Goal: Task Accomplishment & Management: Manage account settings

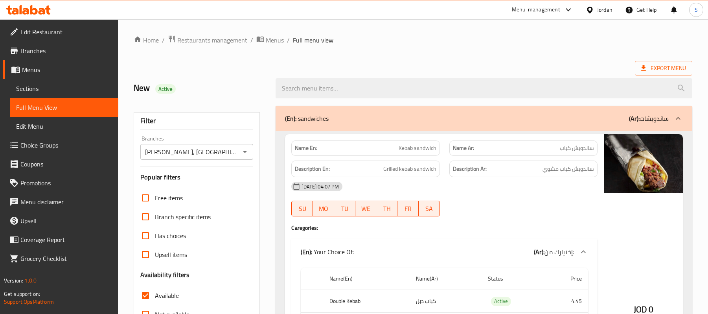
scroll to position [2412, 0]
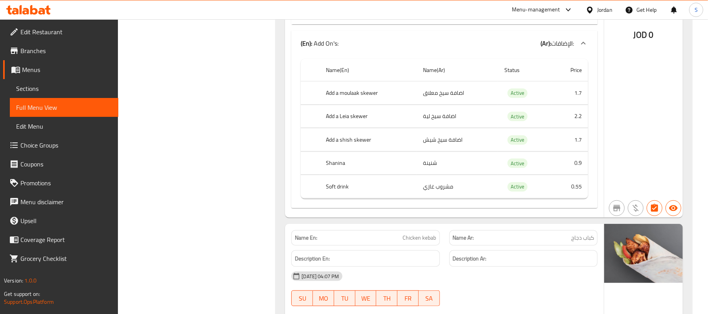
click at [538, 208] on div "Name(En) Name(Ar) Status Price Add a moulaak skewer اضافة سيخ معلاق Active 1.7 …" at bounding box center [444, 132] width 306 height 152
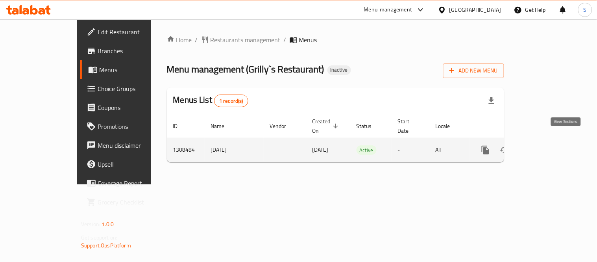
click at [547, 145] on icon "enhanced table" at bounding box center [541, 149] width 9 height 9
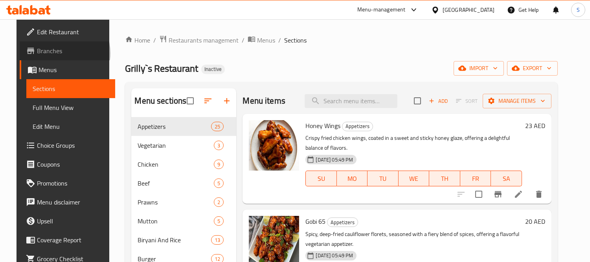
click at [42, 53] on span "Branches" at bounding box center [73, 50] width 72 height 9
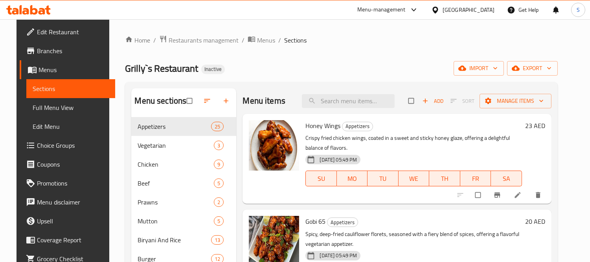
click at [134, 71] on span "Grilly`s Restaurant" at bounding box center [161, 68] width 73 height 18
copy span "Grilly`s Restaurant"
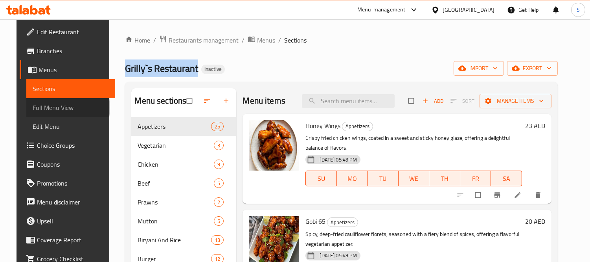
click at [36, 107] on span "Full Menu View" at bounding box center [71, 107] width 76 height 9
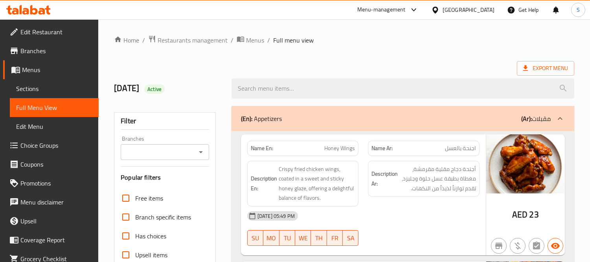
click at [376, 205] on div "Description Ar: أجنحة دجاج مقلية مقرمشة، مغطاة بطبقة عسل حلوة وجليزد، تقدم تواز…" at bounding box center [423, 183] width 121 height 55
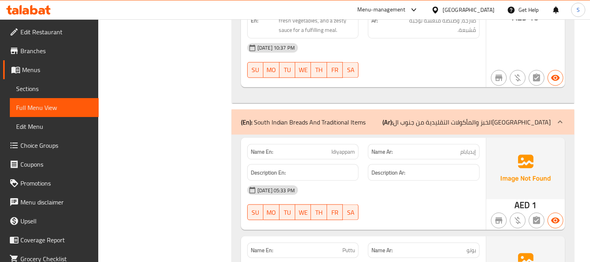
scroll to position [18414, 0]
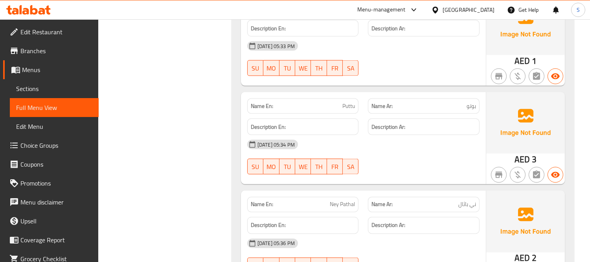
click at [407, 135] on div "28-08-2025 05:34 PM" at bounding box center [364, 144] width 242 height 19
click at [406, 135] on div "28-08-2025 05:34 PM" at bounding box center [364, 144] width 242 height 19
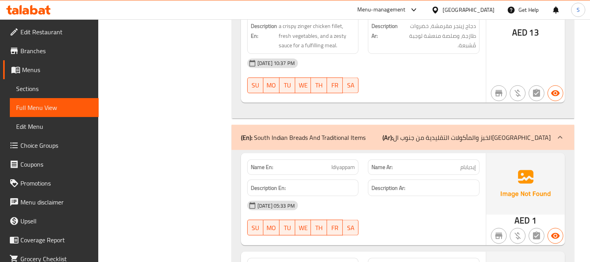
scroll to position [18239, 0]
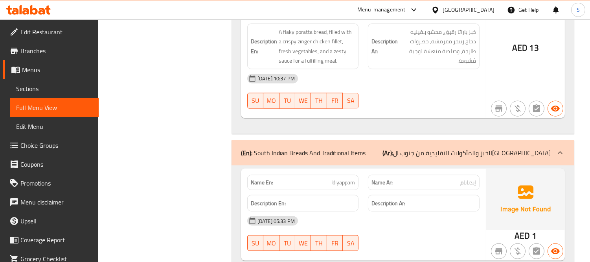
click at [465, 178] on span "إيديابام" at bounding box center [468, 182] width 16 height 8
click at [322, 178] on p "Name En: Idiyappam" at bounding box center [303, 182] width 105 height 8
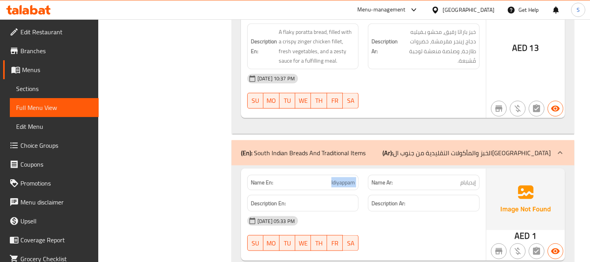
click at [322, 178] on p "Name En: Idiyappam" at bounding box center [303, 182] width 105 height 8
click at [419, 211] on div "28-08-2025 05:33 PM SU MO TU WE TH FR SA" at bounding box center [364, 233] width 242 height 44
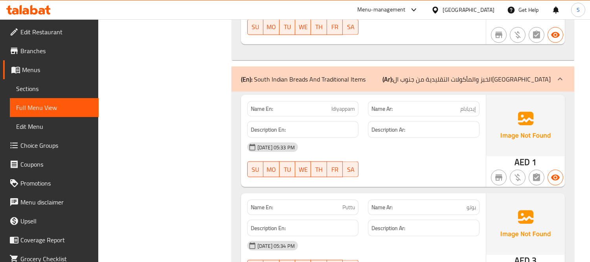
scroll to position [18327, 0]
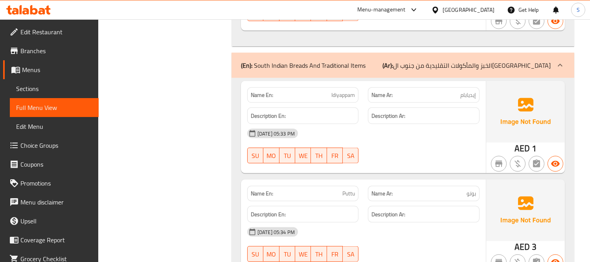
click at [307, 186] on div "Name En: Puttu" at bounding box center [303, 193] width 112 height 15
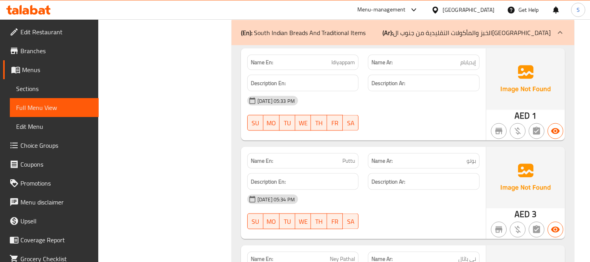
scroll to position [18414, 0]
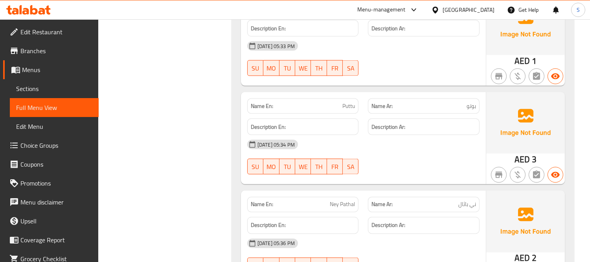
click at [419, 169] on div at bounding box center [423, 173] width 121 height 9
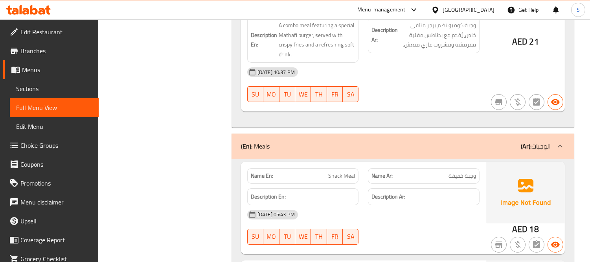
click at [469, 205] on div "[DATE] 05:43 PM" at bounding box center [364, 214] width 242 height 19
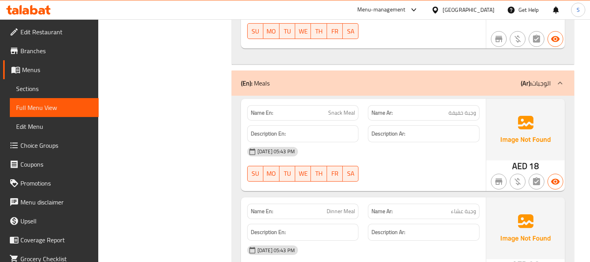
scroll to position [16198, 0]
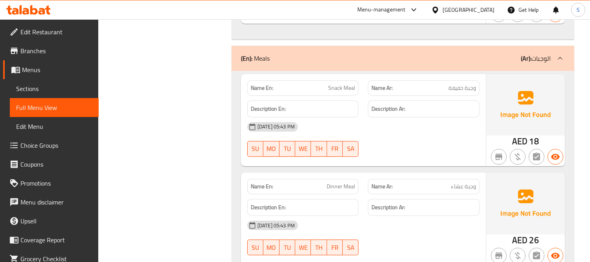
click at [455, 215] on div "[DATE] 05:43 PM" at bounding box center [364, 224] width 242 height 19
click at [395, 194] on div "Description Ar:" at bounding box center [423, 207] width 121 height 26
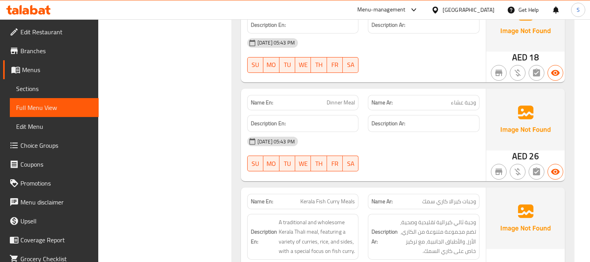
scroll to position [16285, 0]
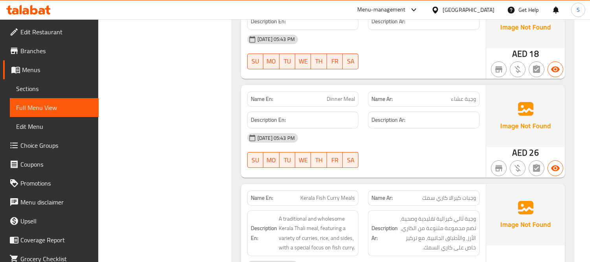
click at [400, 128] on div "Name En: Dinner Meal Name Ar: وجبة عشاء Description En: Description Ar: 28-08-2…" at bounding box center [363, 131] width 245 height 92
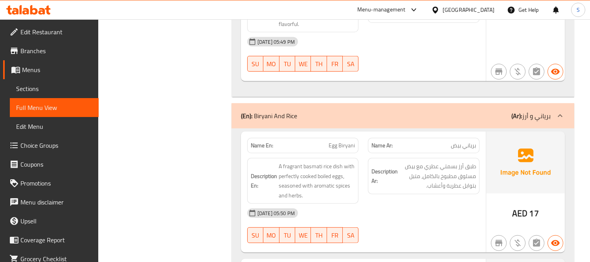
click at [333, 141] on span "Egg Biryani" at bounding box center [342, 145] width 26 height 8
click at [485, 215] on div "Name En: Egg Biryani Name Ar: برياني بيض Description En: A fragrant basmati ric…" at bounding box center [363, 191] width 245 height 121
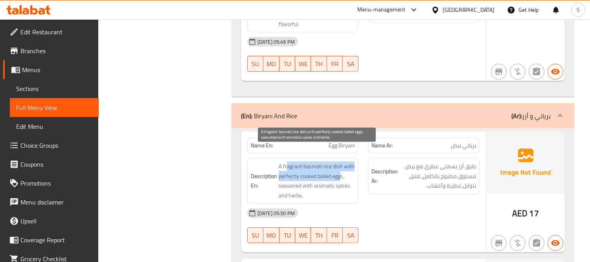
drag, startPoint x: 288, startPoint y: 151, endPoint x: 341, endPoint y: 158, distance: 53.2
click at [341, 161] on span "A fragrant basmati rice dish with perfectly cooked boiled eggs, seasoned with a…" at bounding box center [317, 180] width 77 height 39
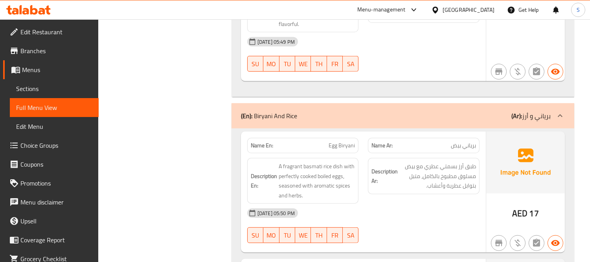
click at [332, 141] on span "Egg Biryani" at bounding box center [342, 145] width 26 height 8
copy span "Egg Biryani"
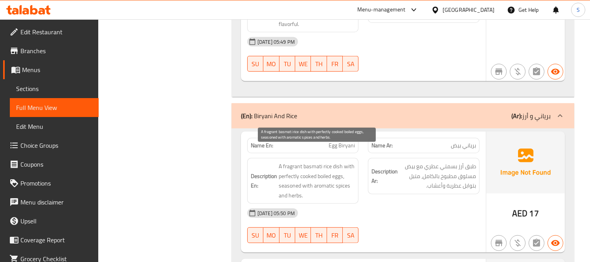
click at [339, 170] on span "A fragrant basmati rice dish with perfectly cooked boiled eggs, seasoned with a…" at bounding box center [317, 180] width 77 height 39
drag, startPoint x: 293, startPoint y: 160, endPoint x: 353, endPoint y: 152, distance: 60.3
click at [352, 161] on span "A fragrant basmati rice dish with perfectly cooked boiled eggs, seasoned with a…" at bounding box center [317, 180] width 77 height 39
drag, startPoint x: 285, startPoint y: 171, endPoint x: 344, endPoint y: 180, distance: 58.9
click at [345, 180] on span "A fragrant basmati rice dish with perfectly cooked boiled eggs, seasoned with a…" at bounding box center [317, 180] width 77 height 39
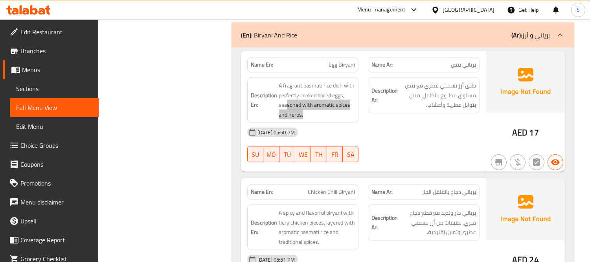
scroll to position [6487, 0]
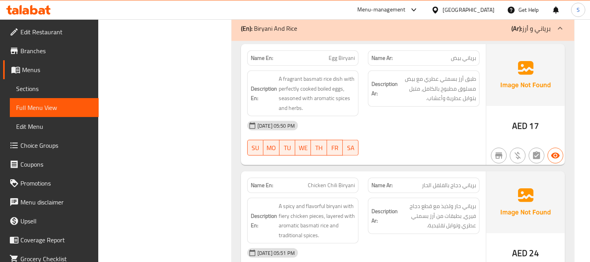
click at [404, 181] on p "Name Ar: برياني دجاج بالفلفل الحار" at bounding box center [424, 185] width 105 height 8
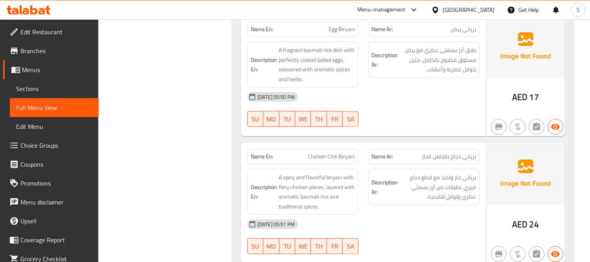
scroll to position [6531, 0]
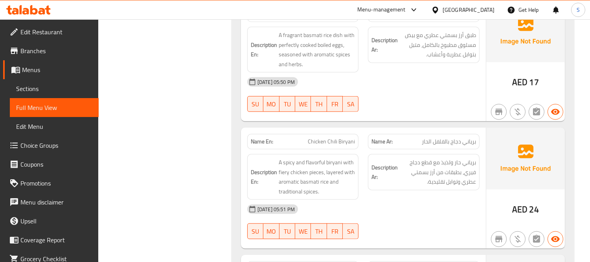
click at [434, 168] on span "برياني حار ولذيذ مع قطع دجاج فيري، بطبقات من أرز بسمتي عطري وتوابل تقليدية." at bounding box center [438, 171] width 77 height 29
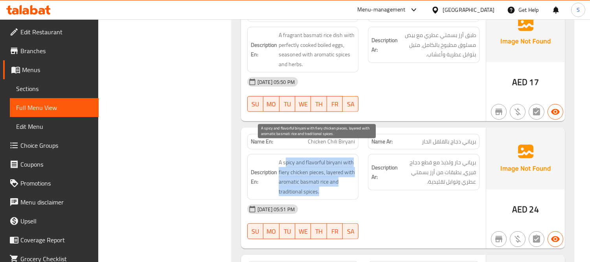
drag, startPoint x: 285, startPoint y: 145, endPoint x: 341, endPoint y: 178, distance: 64.5
click at [341, 178] on span "A spicy and flavorful biryani with fiery chicken pieces, layered with aromatic …" at bounding box center [317, 176] width 77 height 39
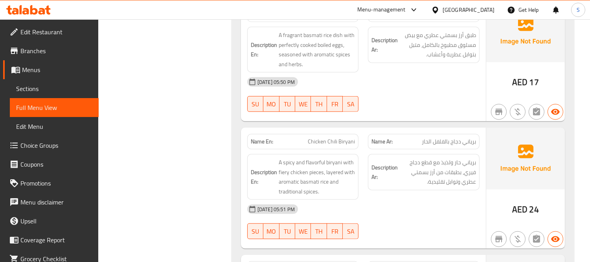
click at [528, 181] on div "AED 24" at bounding box center [525, 187] width 79 height 121
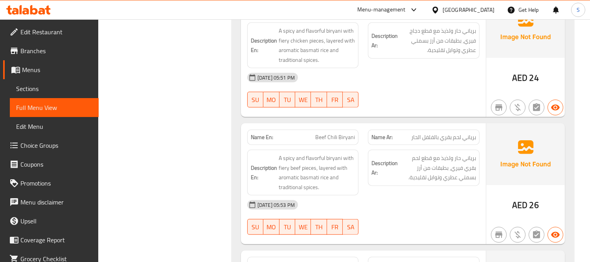
scroll to position [6706, 0]
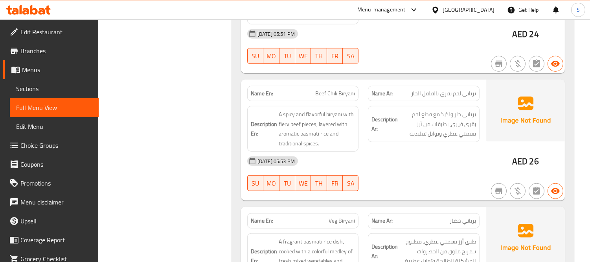
click at [358, 151] on div "[DATE] 05:53 PM" at bounding box center [364, 160] width 242 height 19
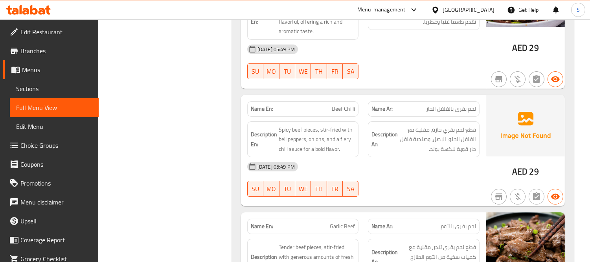
scroll to position [4913, 0]
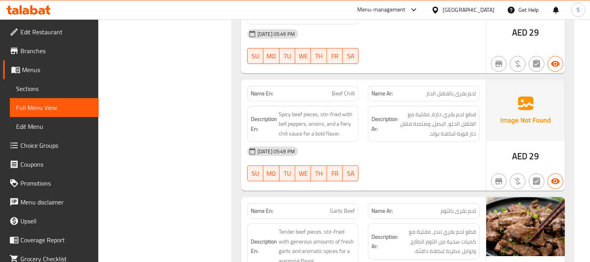
click at [342, 90] on span "Beef Chilli" at bounding box center [343, 93] width 23 height 8
click at [418, 143] on div "[DATE] 05:49 PM" at bounding box center [364, 151] width 242 height 19
click at [522, 149] on span "AED" at bounding box center [519, 155] width 15 height 15
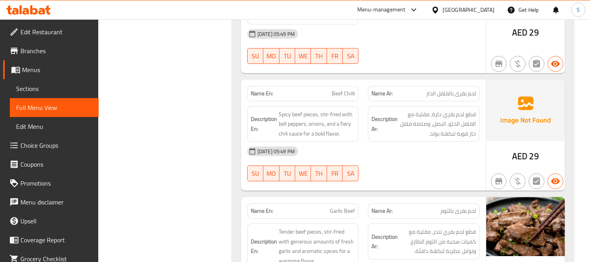
scroll to position [6690, 0]
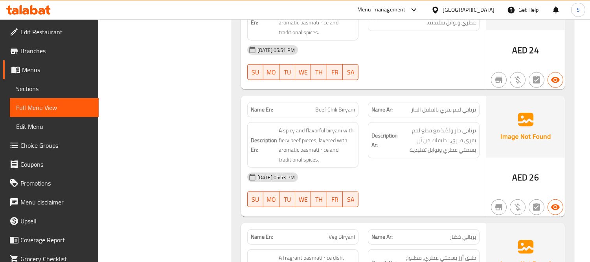
click at [466, 105] on span "برياني لحم بقري بالفلفل الحار" at bounding box center [443, 109] width 65 height 8
click at [531, 169] on span "26" at bounding box center [534, 176] width 9 height 15
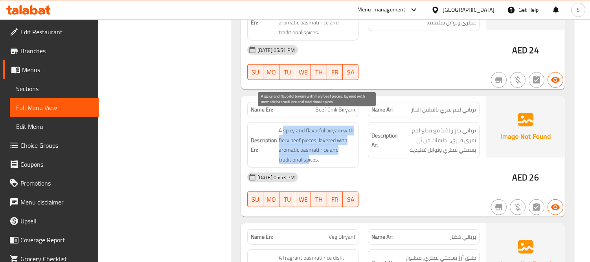
drag, startPoint x: 284, startPoint y: 117, endPoint x: 317, endPoint y: 147, distance: 44.9
click at [317, 147] on span "A spicy and flavorful biryani with fiery beef pieces, layered with aromatic bas…" at bounding box center [317, 144] width 77 height 39
click at [318, 147] on span "A spicy and flavorful biryani with fiery beef pieces, layered with aromatic bas…" at bounding box center [317, 144] width 77 height 39
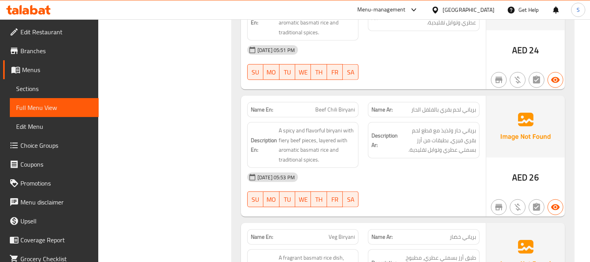
click at [410, 168] on div "[DATE] 05:53 PM" at bounding box center [364, 177] width 242 height 19
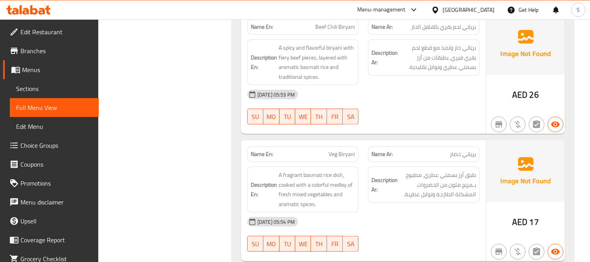
scroll to position [6777, 0]
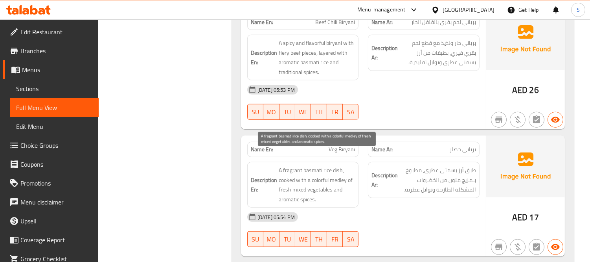
click at [352, 171] on span "A fragrant basmati rice dish, cooked with a colorful medley of fresh mixed vege…" at bounding box center [317, 184] width 77 height 39
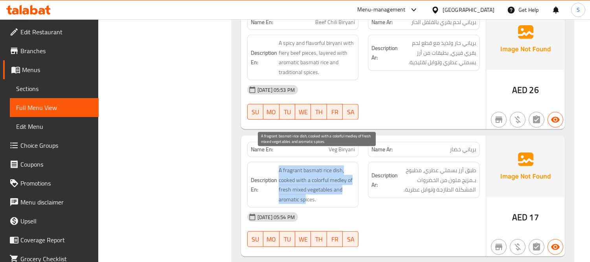
drag, startPoint x: 280, startPoint y: 151, endPoint x: 310, endPoint y: 186, distance: 45.7
click at [307, 185] on span "A fragrant basmati rice dish, cooked with a colorful medley of fresh mixed vege…" at bounding box center [317, 184] width 77 height 39
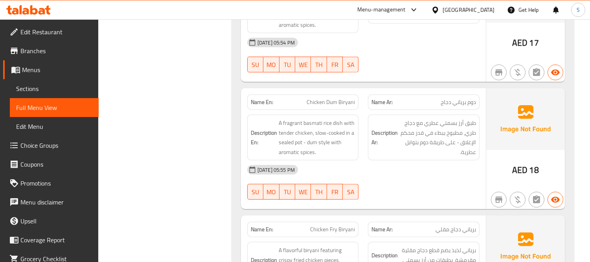
scroll to position [6952, 0]
click at [461, 166] on div "28-08-2025 05:55 PM SU MO TU WE TH FR SA" at bounding box center [364, 182] width 242 height 44
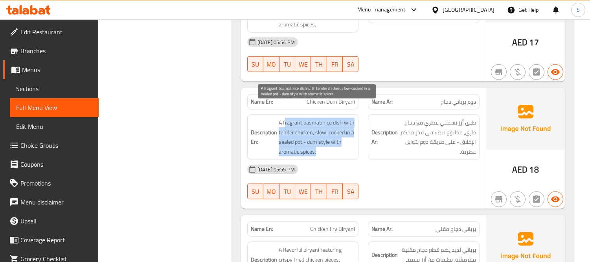
drag, startPoint x: 285, startPoint y: 103, endPoint x: 338, endPoint y: 142, distance: 65.9
click at [338, 142] on span "A fragrant basmati rice dish with tender chicken, slow-cooked in a sealed pot -…" at bounding box center [317, 137] width 77 height 39
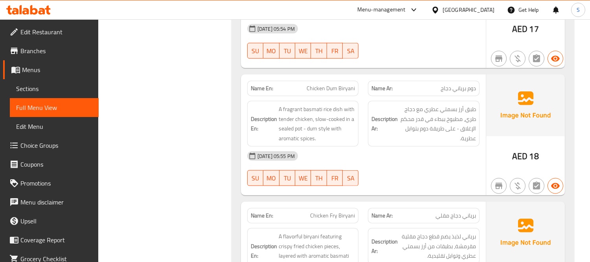
scroll to position [7137, 0]
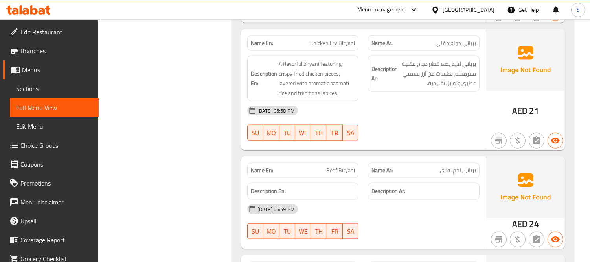
click at [418, 178] on div "Description Ar:" at bounding box center [423, 191] width 121 height 26
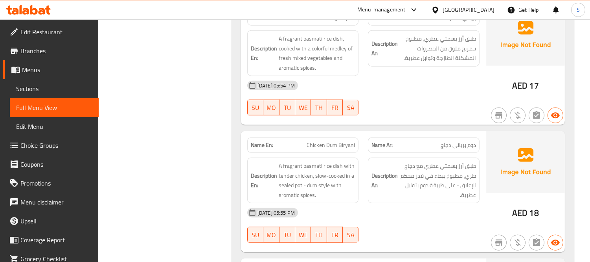
click at [482, 165] on div "Description Ar: طبق أرز بسمتي عطري مع دجاج طري، مطبوخ ببطء في قدر محكم الإغلاق …" at bounding box center [423, 180] width 121 height 55
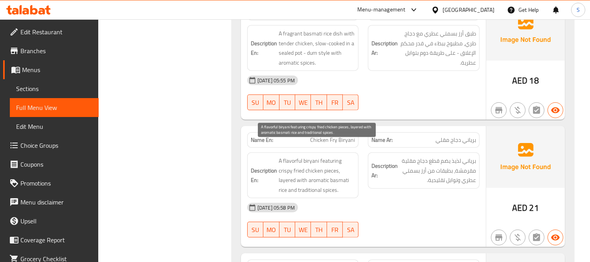
click at [304, 156] on span "A flavorful biryani featuring crispy fried chicken pieces, layered with aromati…" at bounding box center [317, 175] width 77 height 39
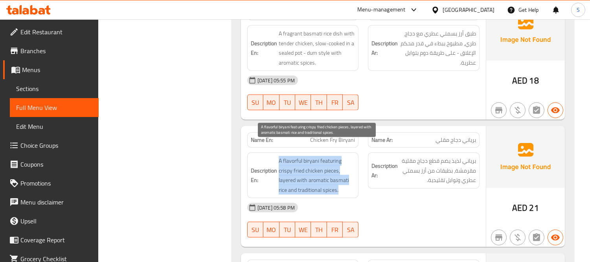
click at [304, 156] on span "A flavorful biryani featuring crispy fried chicken pieces, layered with aromati…" at bounding box center [317, 175] width 77 height 39
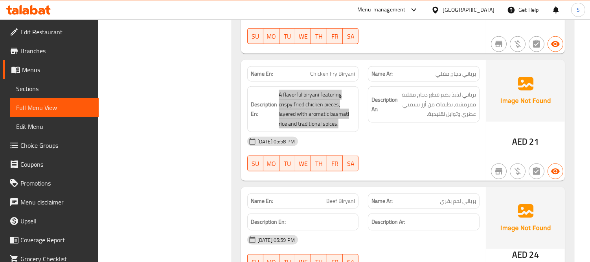
scroll to position [7128, 0]
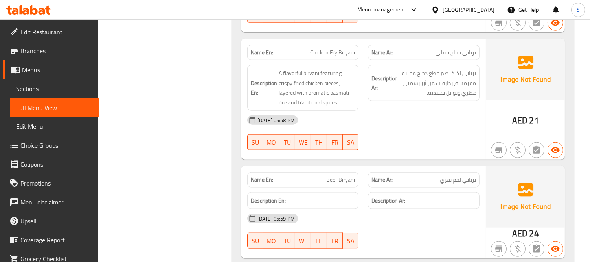
click at [410, 117] on div "28-08-2025 05:58 PM SU MO TU WE TH FR SA" at bounding box center [364, 132] width 242 height 44
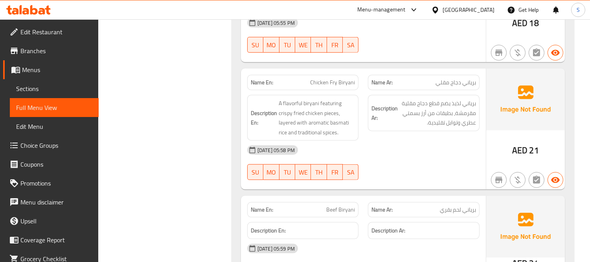
scroll to position [7084, 0]
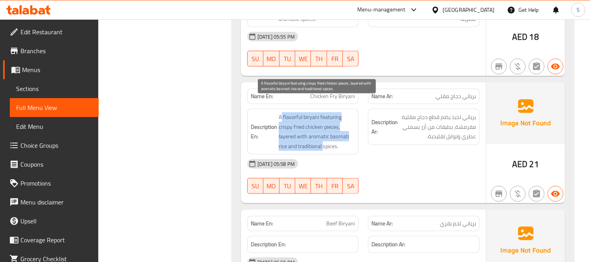
drag, startPoint x: 282, startPoint y: 101, endPoint x: 347, endPoint y: 130, distance: 71.5
click at [333, 130] on span "A flavorful biryani featuring crispy fried chicken pieces, layered with aromati…" at bounding box center [317, 131] width 77 height 39
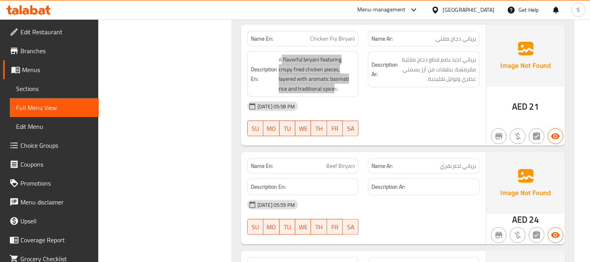
scroll to position [7128, 0]
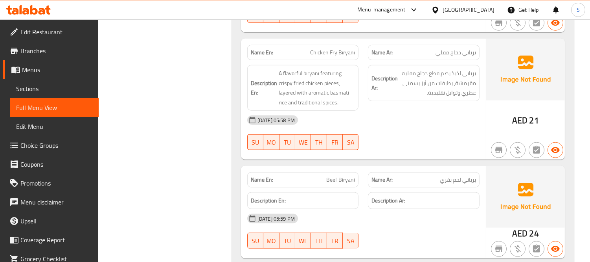
click at [438, 195] on h6 "Description Ar:" at bounding box center [424, 200] width 105 height 10
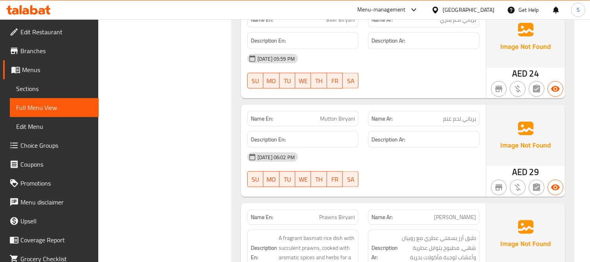
scroll to position [7303, 0]
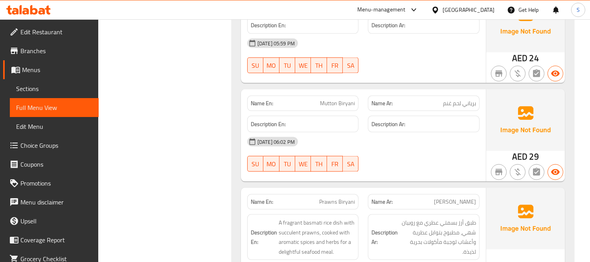
click at [436, 140] on div "28-08-2025 06:02 PM SU MO TU WE TH FR SA" at bounding box center [364, 154] width 242 height 44
click at [521, 219] on img at bounding box center [525, 218] width 79 height 61
click at [419, 170] on div "Name En: Egg Biryani Name Ar: برياني بيض Description En: A fragrant basmati ric…" at bounding box center [403, 69] width 343 height 1688
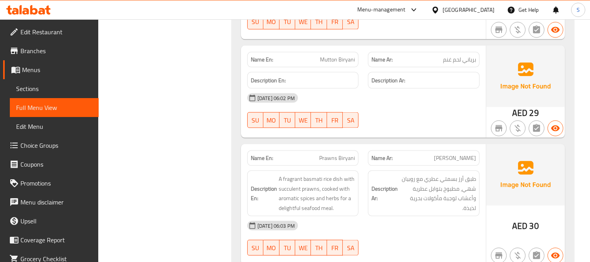
drag, startPoint x: 328, startPoint y: 186, endPoint x: 311, endPoint y: 178, distance: 18.3
click at [328, 186] on span "A fragrant basmati rice dish with succulent prawns, cooked with aromatic spices…" at bounding box center [317, 193] width 77 height 39
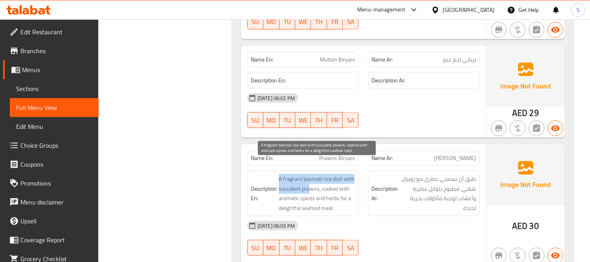
drag, startPoint x: 277, startPoint y: 163, endPoint x: 319, endPoint y: 156, distance: 43.1
click at [311, 174] on h6 "Description En: A fragrant basmati rice dish with succulent prawns, cooked with…" at bounding box center [303, 193] width 105 height 39
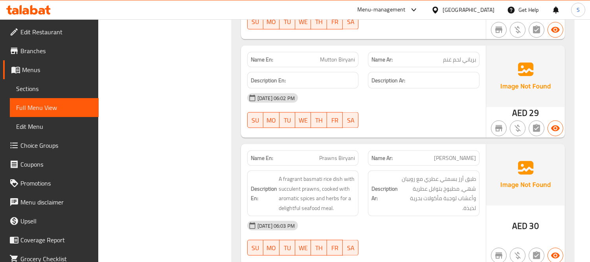
click at [324, 154] on span "Prawns Biryani" at bounding box center [337, 158] width 36 height 8
copy span "Prawns Biryani"
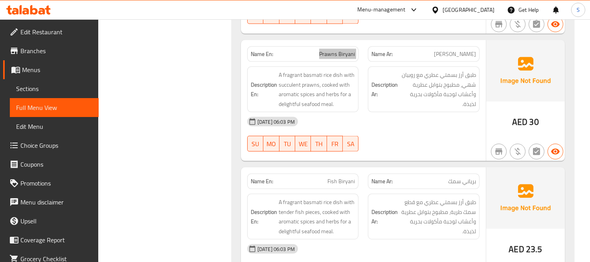
scroll to position [7477, 0]
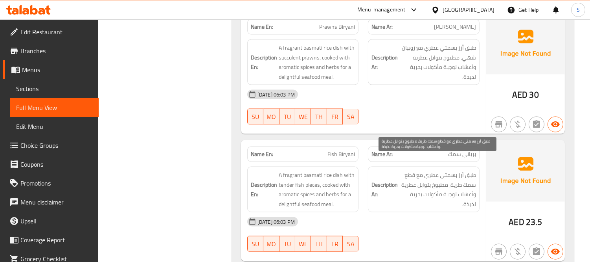
click at [406, 170] on span "طبق أرز بسمتي عطري مع قطع سمك طرية، مطبوخ بتوابل عطرية وأعشاب لوجبة مأكولات بحر…" at bounding box center [438, 189] width 77 height 39
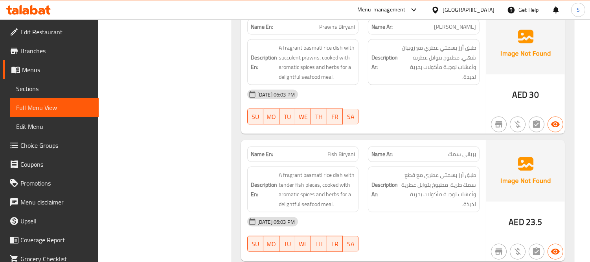
click at [434, 186] on span "طبق أرز بسمتي عطري مع قطع سمك طرية، مطبوخ بتوابل عطرية وأعشاب لوجبة مأكولات بحر…" at bounding box center [438, 189] width 77 height 39
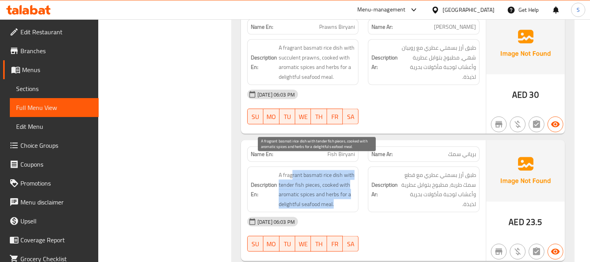
drag, startPoint x: 293, startPoint y: 164, endPoint x: 348, endPoint y: 186, distance: 59.1
click at [348, 186] on span "A fragrant basmati rice dish with tender fish pieces, cooked with aromatic spic…" at bounding box center [317, 189] width 77 height 39
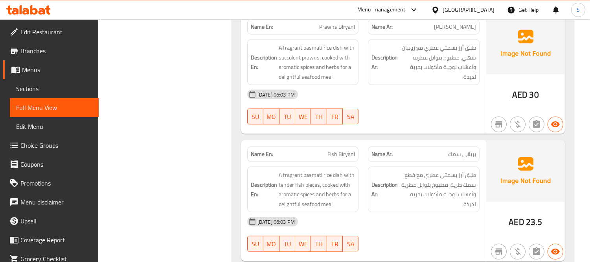
click at [320, 142] on div "Name En: Fish Biryani" at bounding box center [303, 154] width 121 height 25
copy span "Fish Biryani"
click at [495, 170] on img at bounding box center [525, 170] width 79 height 61
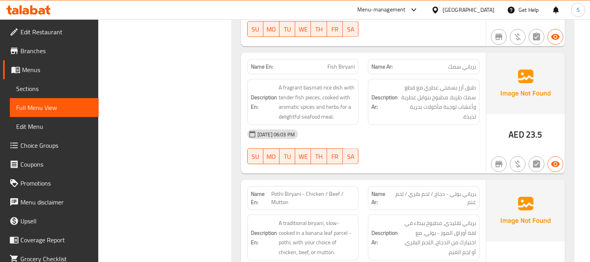
scroll to position [7608, 0]
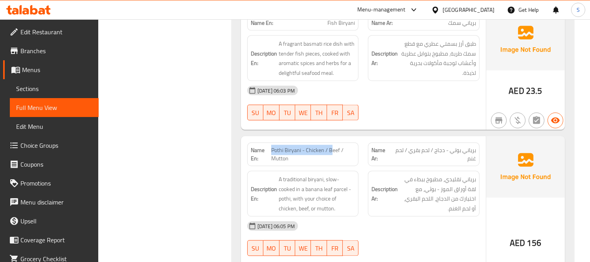
drag, startPoint x: 273, startPoint y: 133, endPoint x: 331, endPoint y: 138, distance: 58.8
click at [331, 146] on span "Pothi Biryani - Chicken / Beef / Mutton" at bounding box center [313, 154] width 84 height 17
click at [445, 180] on span "برياني تقليدي، مطبوخ ببطء في لفة أوراق الموز - بوثي، مع اختيارك من الدجاج، اللح…" at bounding box center [438, 193] width 77 height 39
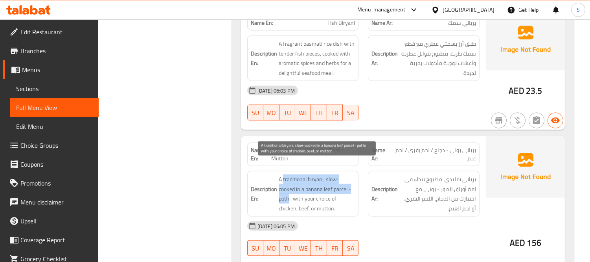
drag, startPoint x: 282, startPoint y: 164, endPoint x: 307, endPoint y: 182, distance: 30.1
click at [289, 185] on span "A traditional biryani, slow-cooked in a banana leaf parcel - pothi, with your c…" at bounding box center [317, 193] width 77 height 39
click at [335, 180] on span "A traditional biryani, slow-cooked in a banana leaf parcel - pothi, with your c…" at bounding box center [317, 193] width 77 height 39
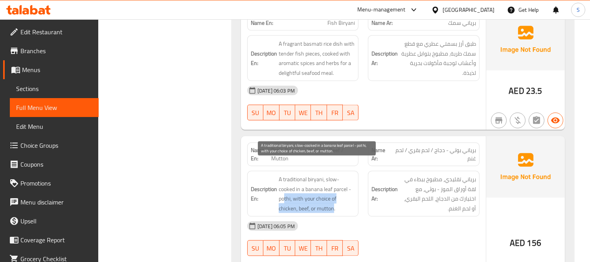
drag, startPoint x: 288, startPoint y: 187, endPoint x: 334, endPoint y: 190, distance: 46.5
click at [334, 190] on span "A traditional biryani, slow-cooked in a banana leaf parcel - pothi, with your c…" at bounding box center [317, 193] width 77 height 39
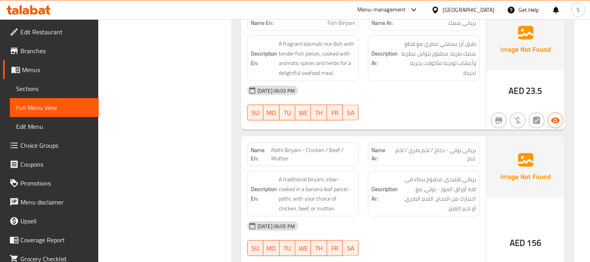
click at [341, 146] on span "Pothi Biryani - Chicken / Beef / Mutton" at bounding box center [313, 154] width 84 height 17
click at [329, 171] on div "Description En: A traditional biryani, slow-cooked in a banana leaf parcel - po…" at bounding box center [303, 194] width 112 height 46
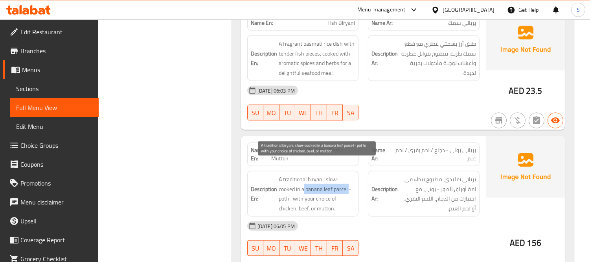
drag, startPoint x: 304, startPoint y: 171, endPoint x: 348, endPoint y: 175, distance: 44.6
click at [348, 175] on span "A traditional biryani, slow-cooked in a banana leaf parcel - pothi, with your c…" at bounding box center [317, 193] width 77 height 39
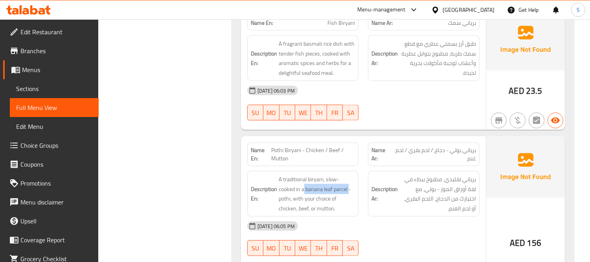
copy span "banana leaf parcel"
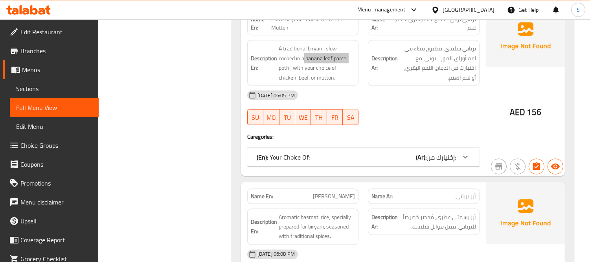
scroll to position [7740, 0]
click at [429, 150] on span "إختيارك من:" at bounding box center [441, 156] width 29 height 12
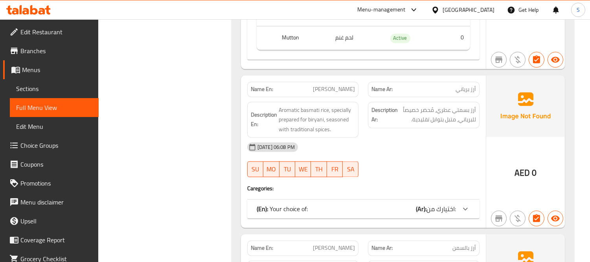
scroll to position [7958, 0]
click at [368, 150] on div "28-08-2025 06:08 PM SU MO TU WE TH FR SA" at bounding box center [364, 159] width 242 height 44
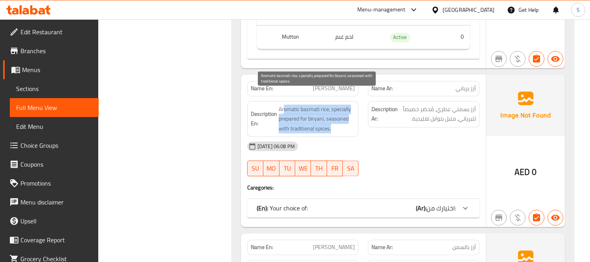
drag, startPoint x: 284, startPoint y: 92, endPoint x: 337, endPoint y: 117, distance: 58.2
click at [337, 117] on span "Aromatic basmati rice, specially prepared for biryani, seasoned with traditiona…" at bounding box center [317, 119] width 77 height 29
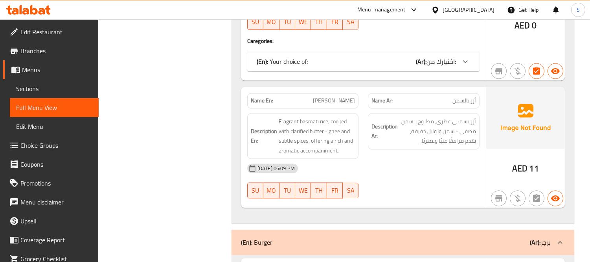
scroll to position [8089, 0]
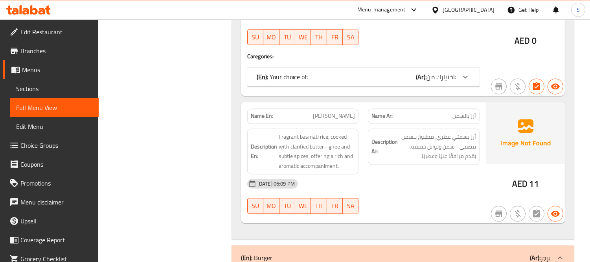
click at [452, 71] on span "اختيارك من:" at bounding box center [441, 77] width 29 height 12
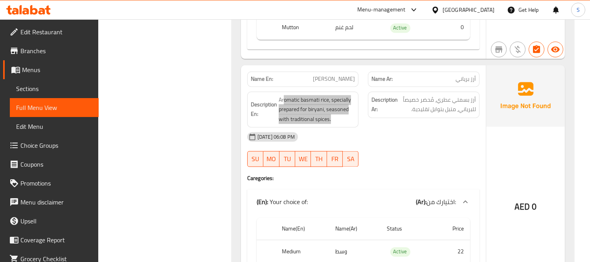
scroll to position [7958, 0]
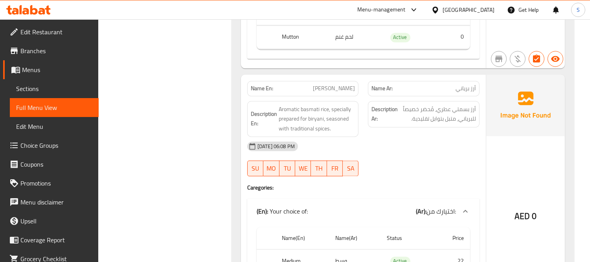
click at [522, 157] on div "AED 0" at bounding box center [525, 195] width 79 height 241
click at [369, 137] on div "[DATE] 06:08 PM" at bounding box center [364, 146] width 242 height 19
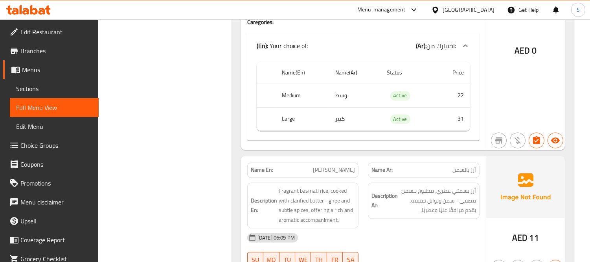
scroll to position [8177, 0]
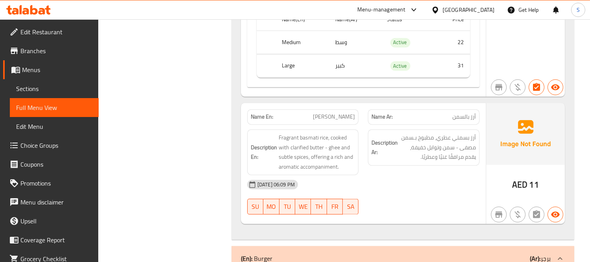
click at [355, 109] on div "Name En: Ghee Rice" at bounding box center [303, 116] width 112 height 15
click at [471, 175] on div "[DATE] 06:09 PM" at bounding box center [364, 184] width 242 height 19
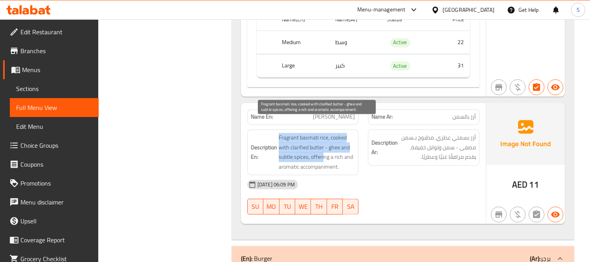
drag, startPoint x: 278, startPoint y: 120, endPoint x: 324, endPoint y: 147, distance: 52.7
click at [324, 147] on span "Fragrant basmati rice, cooked with clarified butter - ghee and subtle spices, o…" at bounding box center [317, 152] width 77 height 39
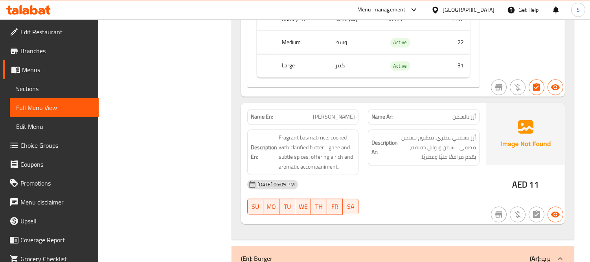
click at [328, 112] on p "Name En: Ghee Rice" at bounding box center [303, 116] width 105 height 8
click at [327, 112] on p "Name En: Ghee Rice" at bounding box center [303, 116] width 105 height 8
copy span "[PERSON_NAME]"
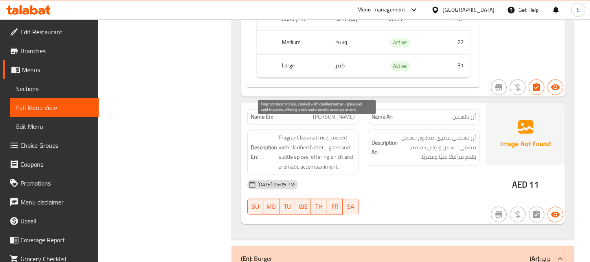
click at [355, 152] on span "Fragrant basmati rice, cooked with clarified butter - ghee and subtle spices, o…" at bounding box center [317, 152] width 77 height 39
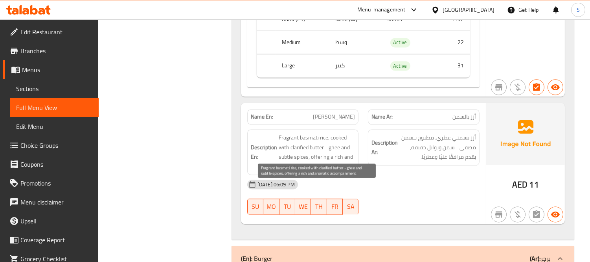
scroll to position [16506, 0]
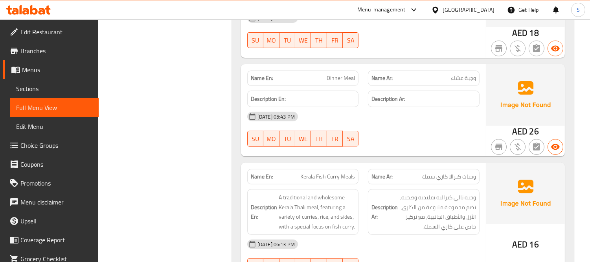
click at [426, 192] on span "وجبة ثالي كيرالية تقليدية وصحية، تضم مجموعة متنوعة من الكاري، الأرز، والأطباق ا…" at bounding box center [438, 211] width 77 height 39
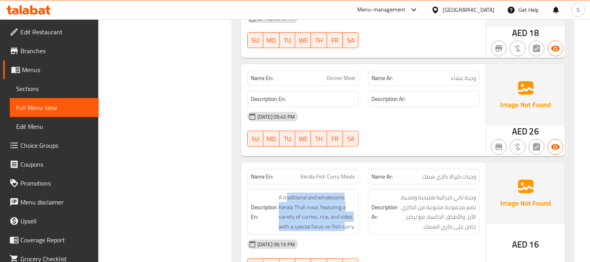
drag, startPoint x: 286, startPoint y: 154, endPoint x: 341, endPoint y: 180, distance: 61.2
click at [343, 192] on span "A traditional and wholesome Kerala Thali meal, featuring a variety of curries, …" at bounding box center [317, 211] width 77 height 39
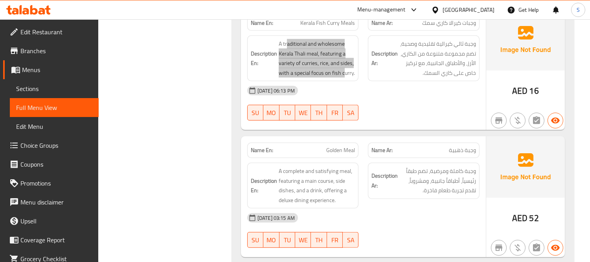
scroll to position [16681, 0]
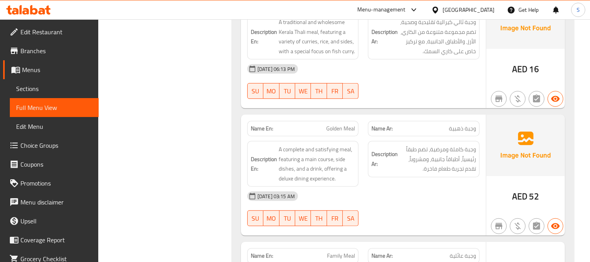
click at [448, 186] on div "[DATE] 03:15 AM" at bounding box center [364, 195] width 242 height 19
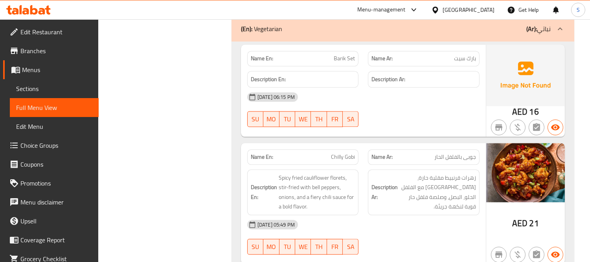
scroll to position [3233, 0]
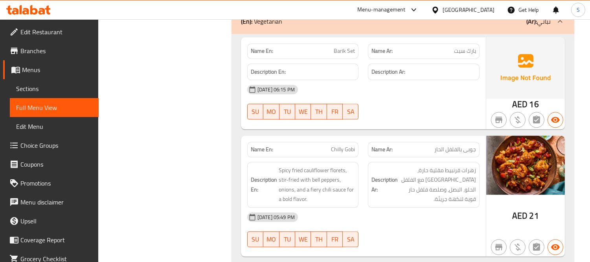
click at [400, 190] on div "Description Ar: زهرات قرنبيط مقلية حارة، مقلية مع الفلفل الحلو، البصل، وصلصة فل…" at bounding box center [424, 185] width 112 height 46
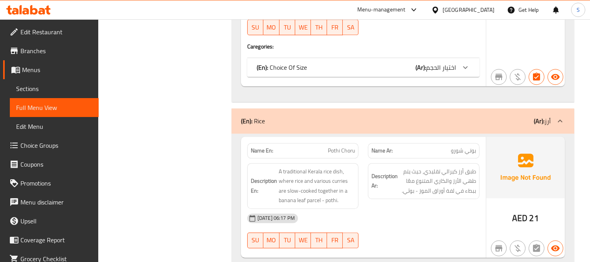
click at [325, 208] on div "[DATE] 06:17 PM" at bounding box center [364, 217] width 242 height 19
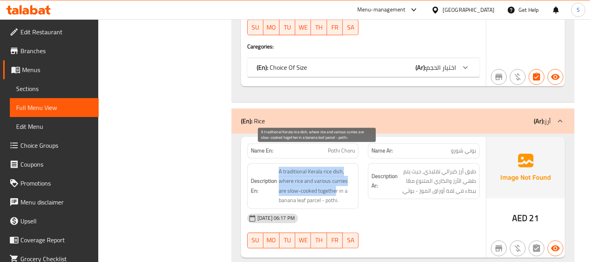
drag, startPoint x: 278, startPoint y: 148, endPoint x: 336, endPoint y: 168, distance: 61.4
click at [336, 168] on span "A traditional Kerala rice dish, where rice and various curries are slow-cooked …" at bounding box center [317, 185] width 77 height 39
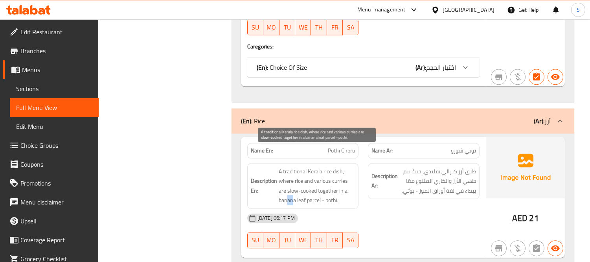
click at [293, 182] on span "A traditional Kerala rice dish, where rice and various curries are slow-cooked …" at bounding box center [317, 185] width 77 height 39
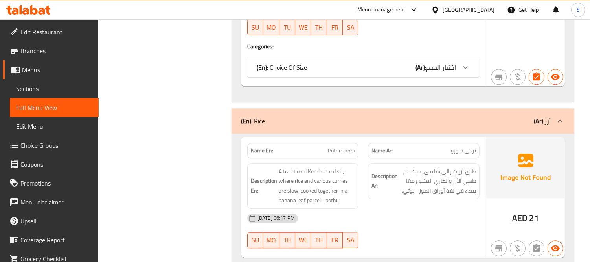
click at [332, 158] on div "Description En: A traditional Kerala rice dish, where rice and various curries …" at bounding box center [303, 185] width 121 height 55
click at [335, 146] on span "Pothi Choru" at bounding box center [341, 150] width 27 height 8
copy span "Pothi Choru"
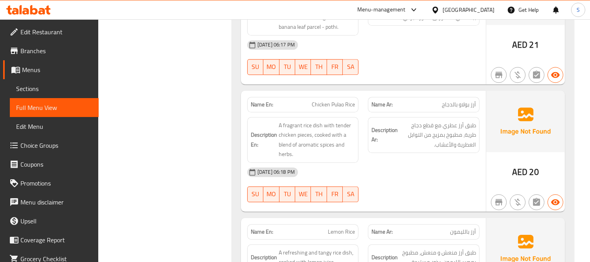
scroll to position [14322, 0]
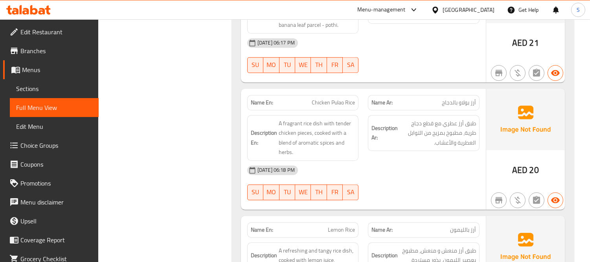
click at [449, 167] on div "28-08-2025 06:18 PM SU MO TU WE TH FR SA" at bounding box center [364, 182] width 242 height 44
click at [378, 195] on div at bounding box center [423, 199] width 121 height 9
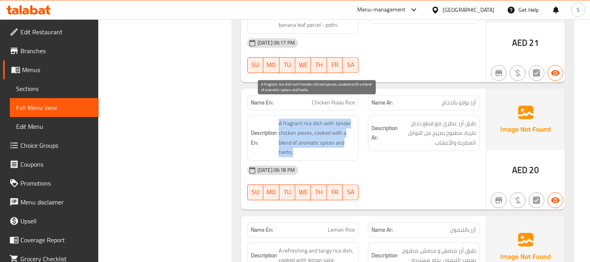
drag, startPoint x: 277, startPoint y: 102, endPoint x: 335, endPoint y: 128, distance: 63.0
click at [335, 128] on h6 "Description En: A fragrant rice dish with tender chicken pieces, cooked with a …" at bounding box center [303, 137] width 105 height 39
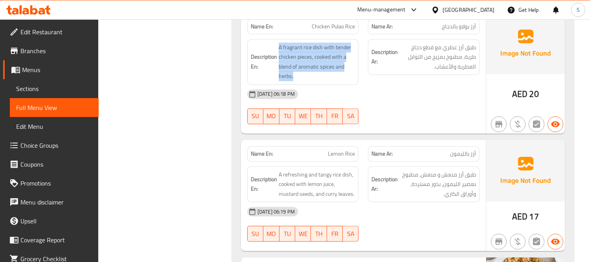
scroll to position [14409, 0]
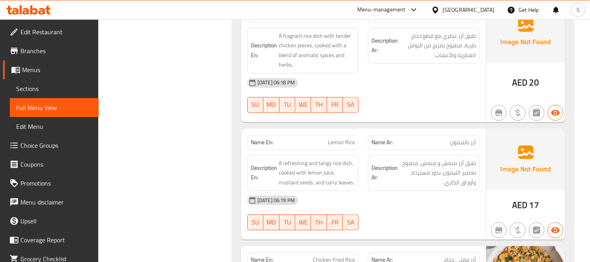
click at [428, 158] on span "طبق أرز منعش و منعش، مطبوخ بعصير الليمون، بذور مستردة، وأوراق الكاري." at bounding box center [438, 172] width 77 height 29
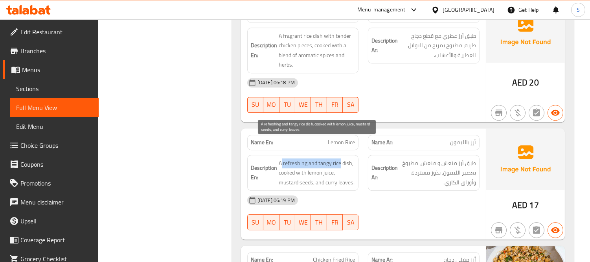
drag, startPoint x: 282, startPoint y: 143, endPoint x: 340, endPoint y: 139, distance: 58.4
click at [340, 158] on span "A refreshing and tangy rice dish, cooked with lemon juice, mustard seeds, and c…" at bounding box center [317, 172] width 77 height 29
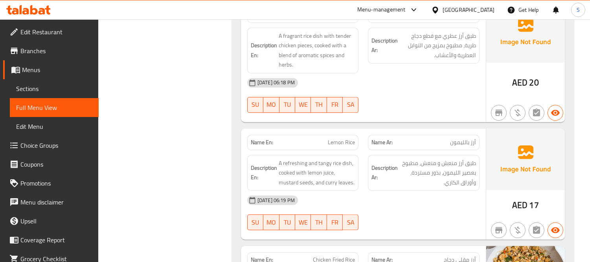
click at [335, 138] on span "Lemon Rice" at bounding box center [341, 142] width 27 height 8
copy span "Lemon Rice"
click at [394, 163] on strong "Description Ar:" at bounding box center [385, 172] width 26 height 19
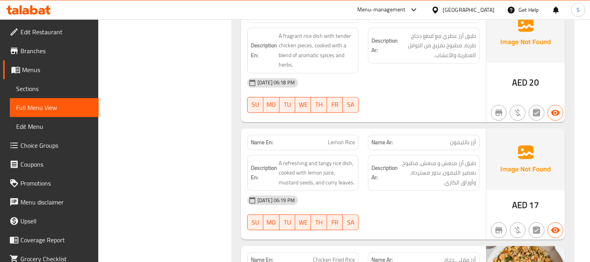
scroll to position [525, 0]
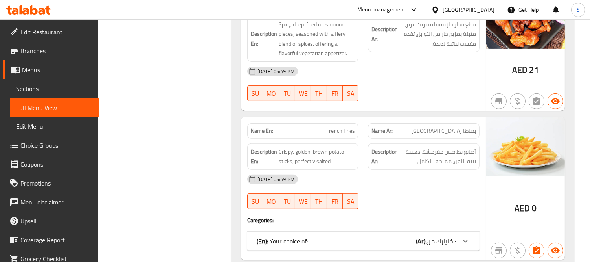
click at [374, 159] on strong "Description Ar:" at bounding box center [385, 156] width 26 height 19
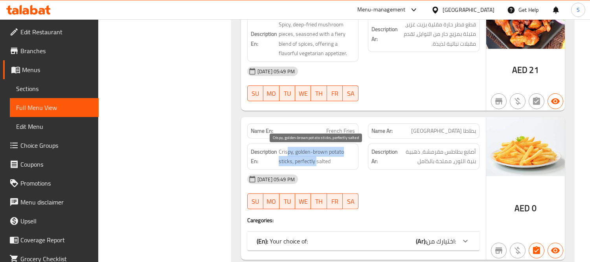
drag, startPoint x: 286, startPoint y: 142, endPoint x: 316, endPoint y: 160, distance: 34.6
click at [316, 160] on div "Description En: Crispy, golden-brown potato sticks, perfectly salted" at bounding box center [303, 156] width 121 height 36
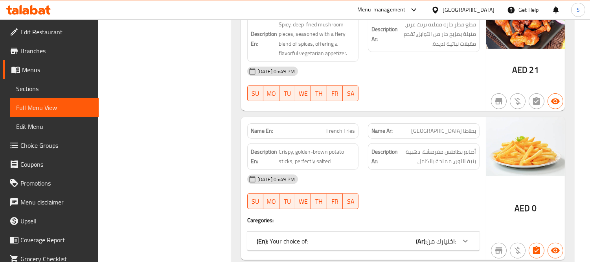
click at [337, 127] on span "French Fries" at bounding box center [340, 131] width 29 height 8
copy span "French Fries"
click at [435, 146] on div "Description Ar: أصابع بطاطس مقرمشة، ذهبية بنية اللون، مملحة بالكامل" at bounding box center [424, 156] width 112 height 26
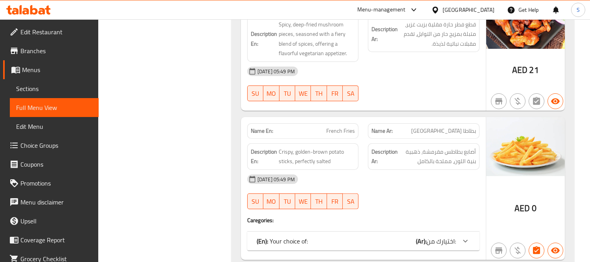
scroll to position [2476, 0]
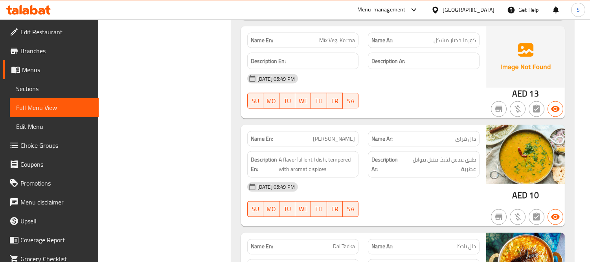
click at [429, 177] on div "[DATE] 05:49 PM" at bounding box center [364, 186] width 242 height 19
click at [343, 134] on span "[PERSON_NAME]" at bounding box center [334, 138] width 42 height 8
copy span "[PERSON_NAME]"
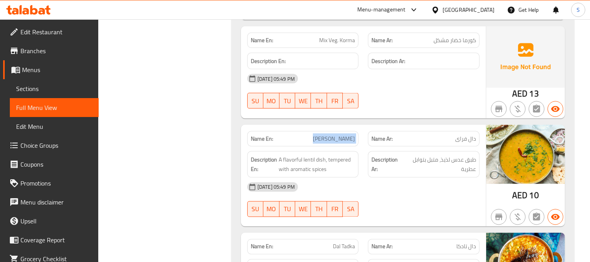
click at [343, 134] on span "[PERSON_NAME]" at bounding box center [334, 138] width 42 height 8
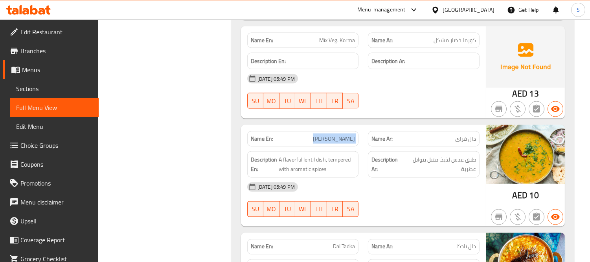
click at [343, 134] on span "[PERSON_NAME]" at bounding box center [334, 138] width 42 height 8
click at [400, 179] on div "[DATE] 05:49 PM" at bounding box center [364, 186] width 242 height 19
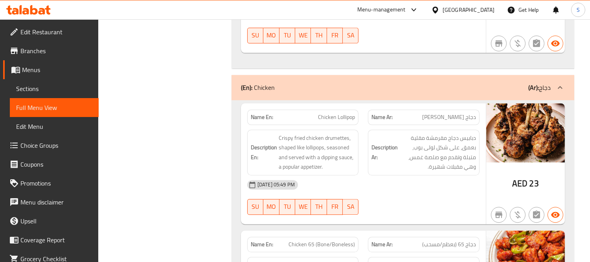
click at [428, 210] on div at bounding box center [423, 214] width 121 height 9
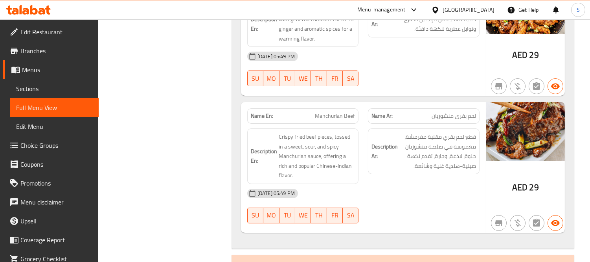
scroll to position [5571, 0]
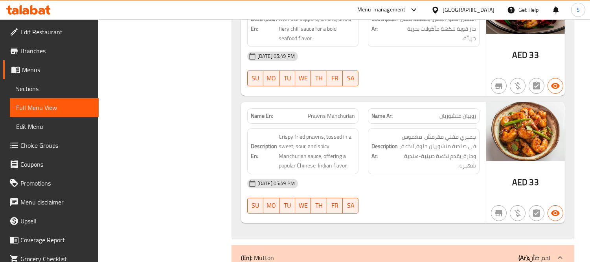
click at [411, 174] on div "[DATE] 05:49 PM" at bounding box center [364, 183] width 242 height 19
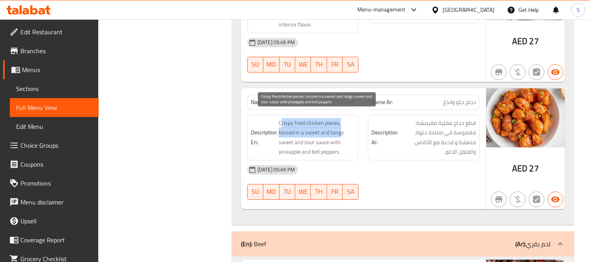
drag, startPoint x: 282, startPoint y: 116, endPoint x: 340, endPoint y: 130, distance: 59.4
click at [340, 130] on span "Crispy fried chicken pieces, tossed in a sweet and tangy sweet and sour sauce w…" at bounding box center [317, 137] width 77 height 39
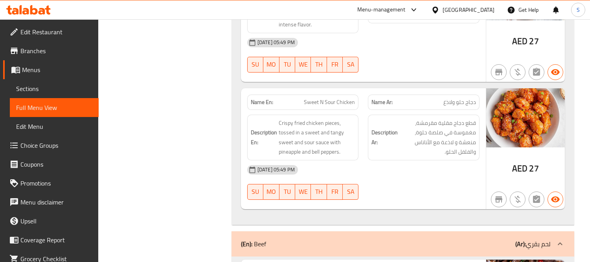
click at [335, 98] on span "Sweet N Sour Chicken" at bounding box center [329, 102] width 51 height 8
click at [332, 98] on span "Sweet N Sour Chicken" at bounding box center [329, 102] width 51 height 8
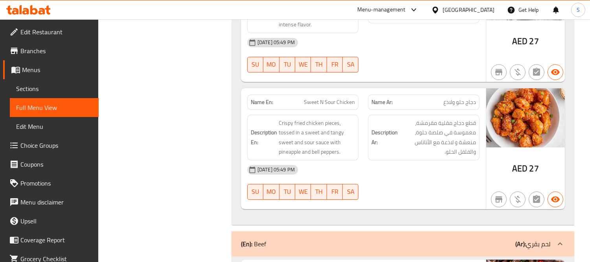
click at [412, 150] on div "Description Ar: قطع دجاج مقلية مقرمشة، مغموسة في صلصة حلوة، منعشة و لاذعة مع ال…" at bounding box center [424, 137] width 112 height 46
click at [477, 119] on div "Description Ar: قطع دجاج مقلية مقرمشة، مغموسة في صلصة حلوة، منعشة و لاذعة مع ال…" at bounding box center [424, 137] width 112 height 46
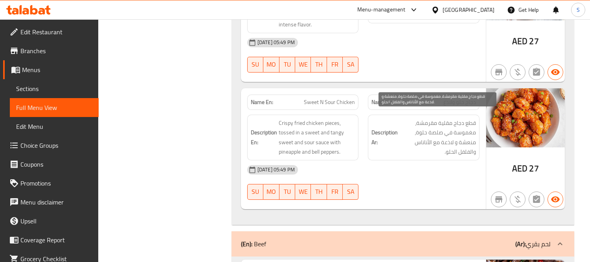
scroll to position [2377, 0]
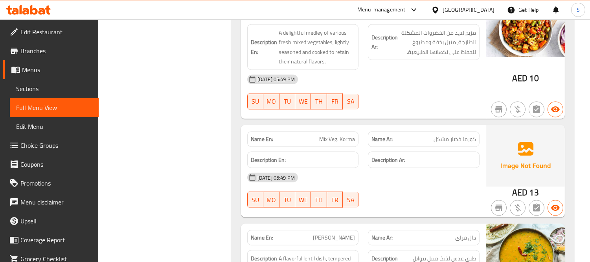
click at [454, 135] on span "كورما خضار مشكل" at bounding box center [455, 139] width 42 height 8
click at [419, 147] on div "Description Ar:" at bounding box center [423, 160] width 121 height 26
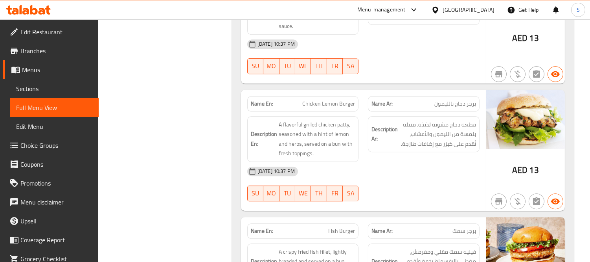
scroll to position [9676, 0]
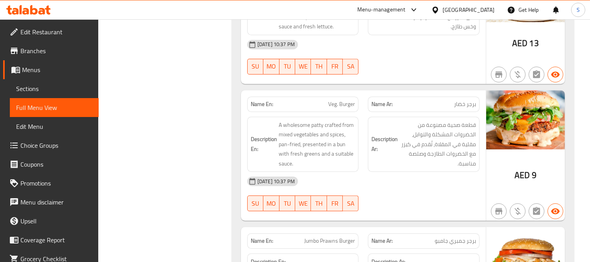
click at [536, 201] on div at bounding box center [536, 210] width 19 height 19
click at [417, 171] on div "[DATE] 10:37 PM" at bounding box center [364, 180] width 242 height 19
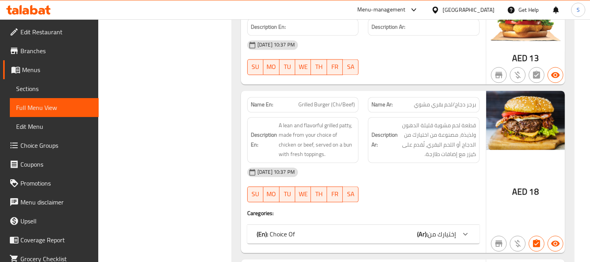
scroll to position [8627, 0]
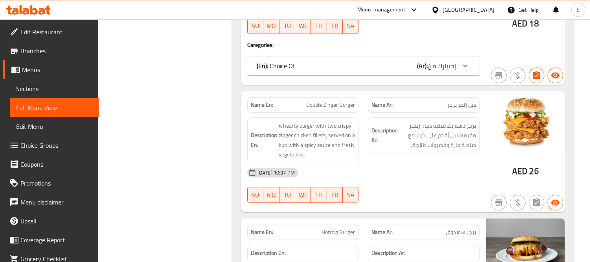
click at [410, 166] on div "[DATE] 10:37 PM" at bounding box center [364, 172] width 242 height 19
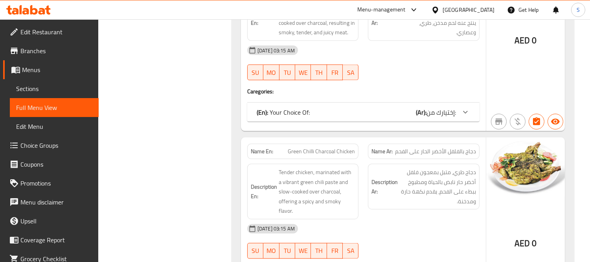
click at [403, 103] on div "(En): Your Choice Of: (Ar): إختيارك من:" at bounding box center [363, 112] width 232 height 19
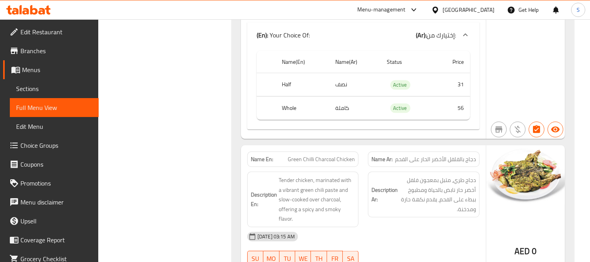
scroll to position [12877, 0]
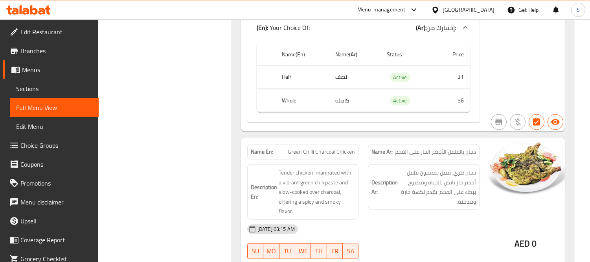
click at [422, 168] on span "دجاج طري، متبل بمعجون فلفل أخضر حار نابض بالحياة ومطبوخ ببطء على الفحم، يقدم نك…" at bounding box center [438, 187] width 77 height 39
click at [487, 138] on img at bounding box center [525, 167] width 79 height 59
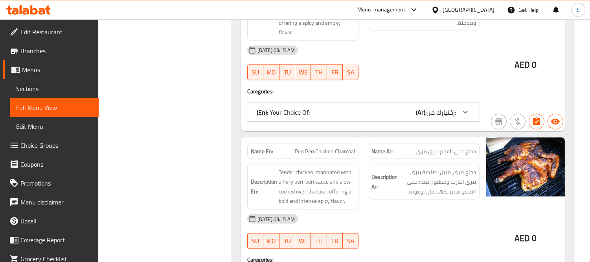
click at [414, 175] on span "دجاج طري، متبل بصلصة بيري بيري النارية ومطبوخ ببطء على الفحم، يقدم نكهة حارة وق…" at bounding box center [438, 181] width 77 height 29
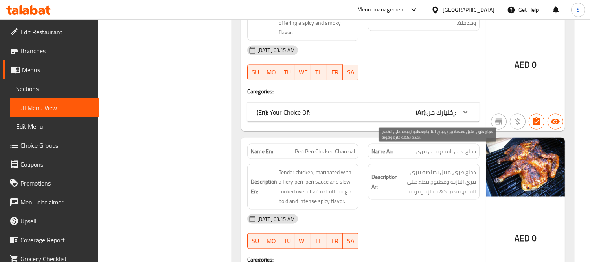
click at [403, 169] on span "دجاج طري، متبل بصلصة بيري بيري النارية ومطبوخ ببطء على الفحم، يقدم نكهة حارة وق…" at bounding box center [438, 181] width 77 height 29
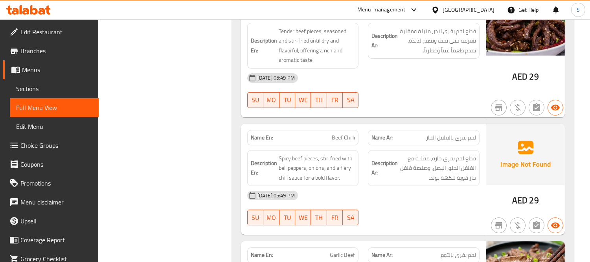
click at [551, 195] on div "AED 29" at bounding box center [525, 178] width 79 height 111
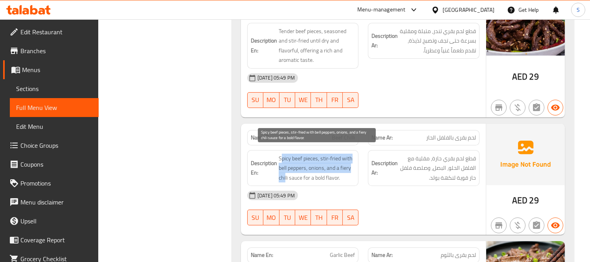
drag, startPoint x: 282, startPoint y: 149, endPoint x: 300, endPoint y: 159, distance: 20.8
click at [298, 160] on span "Spicy beef pieces, stir-fried with bell peppers, onions, and a fiery chili sauc…" at bounding box center [317, 167] width 77 height 29
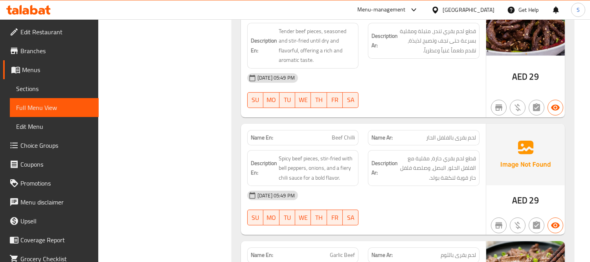
click at [335, 136] on div "Name En: Beef Chilli" at bounding box center [303, 137] width 112 height 15
click at [438, 153] on span "قطع لحم بقري حارة، مقلية مع الفلفل الحلو، البصل، وصلصة فلفل حار قوية لنكهة بولد." at bounding box center [438, 167] width 77 height 29
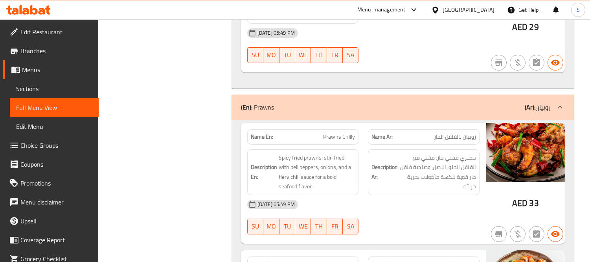
scroll to position [17157, 0]
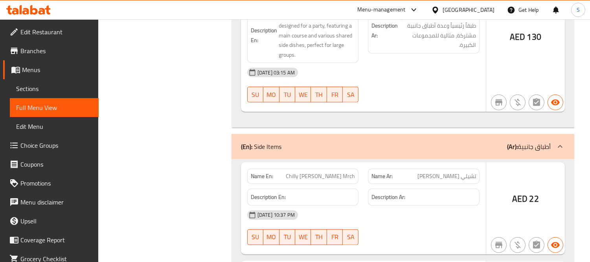
click at [384, 205] on div "27-08-2025 10:37 PM SU MO TU WE TH FR SA" at bounding box center [364, 227] width 242 height 44
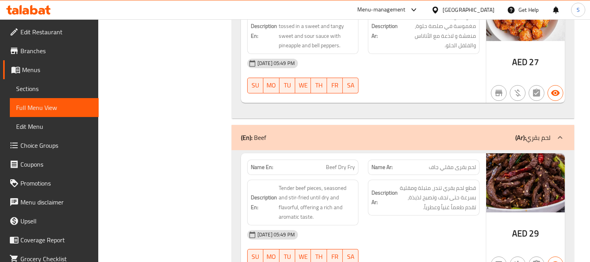
scroll to position [4870, 0]
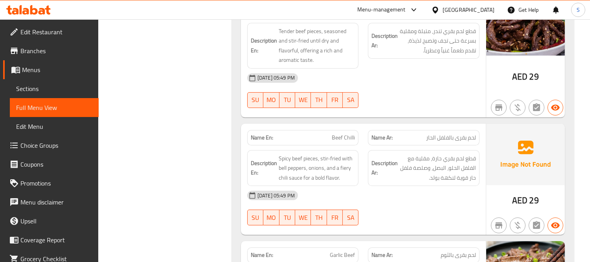
click at [360, 130] on div "Name En: Beef Chilli" at bounding box center [303, 137] width 121 height 25
click at [356, 132] on div "Name En: Beef Chilli" at bounding box center [303, 137] width 112 height 15
click at [346, 133] on span "Beef Chilli" at bounding box center [343, 137] width 23 height 8
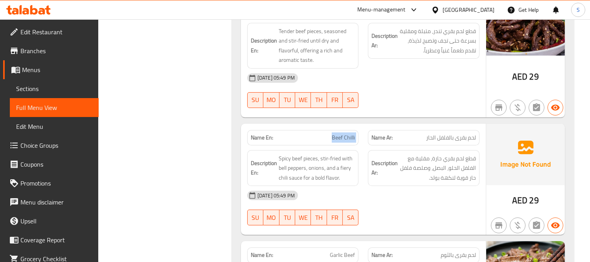
click at [346, 133] on span "Beef Chilli" at bounding box center [343, 137] width 23 height 8
click at [320, 166] on span "Spicy beef pieces, stir-fried with bell peppers, onions, and a fiery chili sauc…" at bounding box center [317, 167] width 77 height 29
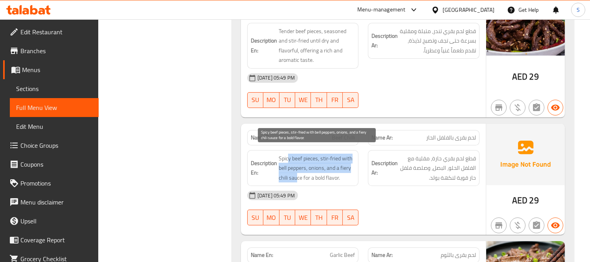
drag, startPoint x: 287, startPoint y: 154, endPoint x: 319, endPoint y: 132, distance: 38.3
click at [302, 159] on span "Spicy beef pieces, stir-fried with bell peppers, onions, and a fiery chili sauc…" at bounding box center [317, 167] width 77 height 29
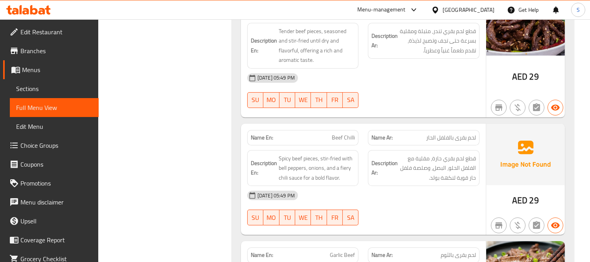
click at [320, 133] on p "Name En: Beef Chilli" at bounding box center [303, 137] width 105 height 8
click at [389, 150] on div "Description Ar: قطع لحم بقري حارة، مقلية مع الفلفل الحلو، البصل، وصلصة فلفل حار…" at bounding box center [424, 168] width 112 height 36
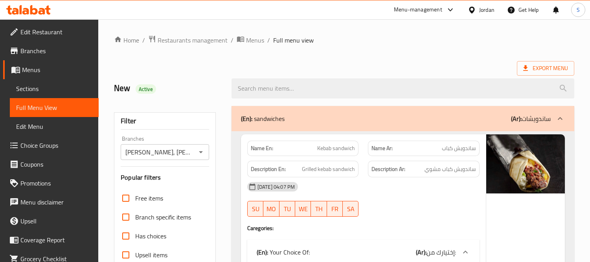
scroll to position [2412, 0]
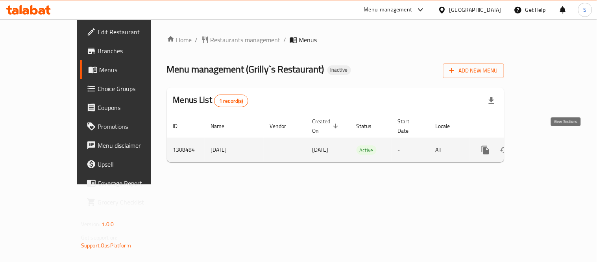
click at [551, 143] on link "enhanced table" at bounding box center [541, 149] width 19 height 19
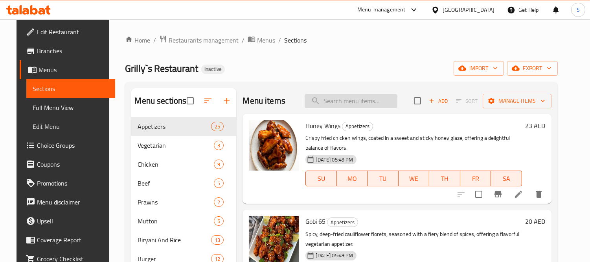
click at [366, 105] on input "search" at bounding box center [351, 101] width 93 height 14
paste input "Egg Biryani"
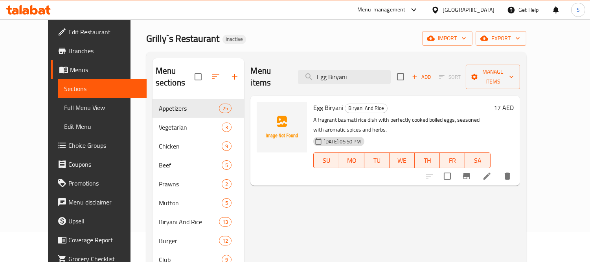
scroll to position [44, 0]
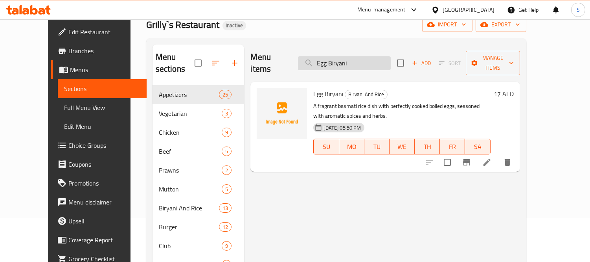
click at [373, 57] on input "Egg Biryani" at bounding box center [344, 63] width 93 height 14
paste input "Prawns"
click at [373, 57] on input "Prawns Biryani" at bounding box center [344, 63] width 93 height 14
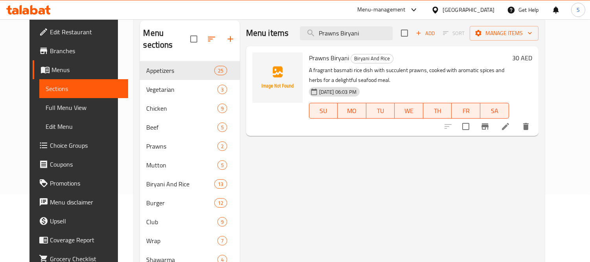
scroll to position [87, 0]
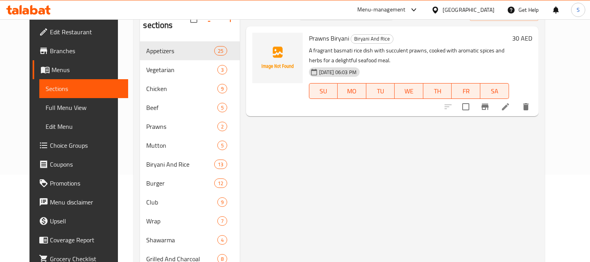
click at [463, 162] on div "Menu items Prawns Biryani Add Sort Manage items Prawns Biryani Biryani And Rice…" at bounding box center [389, 230] width 299 height 459
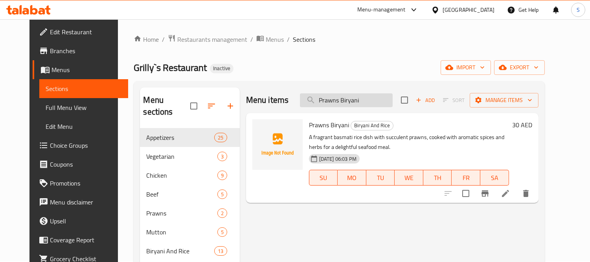
scroll to position [0, 0]
click at [376, 93] on div "Menu items Prawns Biryani Add Sort Manage items" at bounding box center [392, 101] width 293 height 26
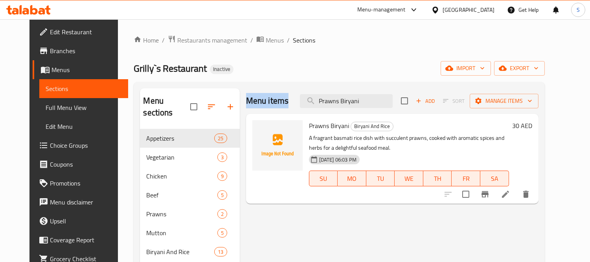
click at [376, 93] on div "Menu items Prawns Biryani Add Sort Manage items" at bounding box center [392, 101] width 293 height 26
click at [370, 96] on input "Prawns Biryani" at bounding box center [346, 101] width 93 height 14
paste input "Fish"
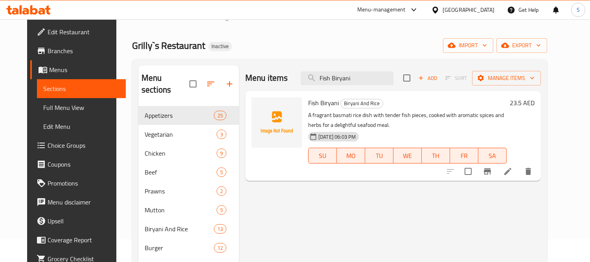
scroll to position [44, 0]
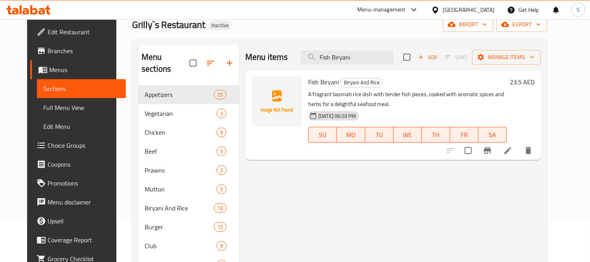
click at [417, 96] on p "A fragrant basmati rice dish with tender fish pieces, cooked with aromatic spic…" at bounding box center [407, 99] width 199 height 20
click at [364, 61] on input "Fish Biryani" at bounding box center [347, 57] width 93 height 14
paste input "Ghee Rice"
click at [364, 61] on input "Fish Ghee Rice" at bounding box center [347, 57] width 93 height 14
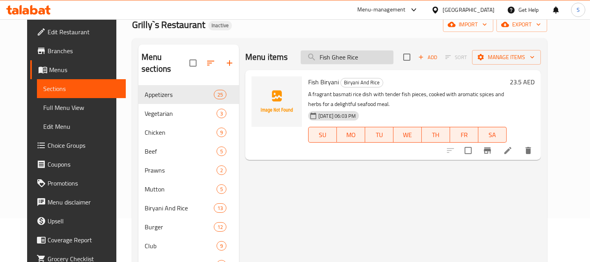
paste input "search"
click at [364, 61] on input "Ghee Rice" at bounding box center [347, 57] width 93 height 14
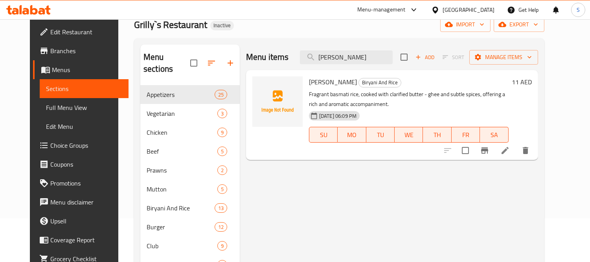
drag, startPoint x: 459, startPoint y: 97, endPoint x: 445, endPoint y: 95, distance: 14.3
click at [449, 96] on p "Fragrant basmati rice, cooked with clarified butter - ghee and subtle spices, o…" at bounding box center [409, 99] width 200 height 20
click at [360, 57] on input "Ghee Rice" at bounding box center [346, 57] width 93 height 14
paste input "Pothi Choru"
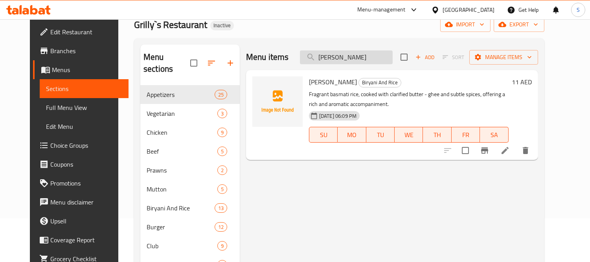
click at [360, 57] on input "Ghee Rice" at bounding box center [346, 57] width 93 height 14
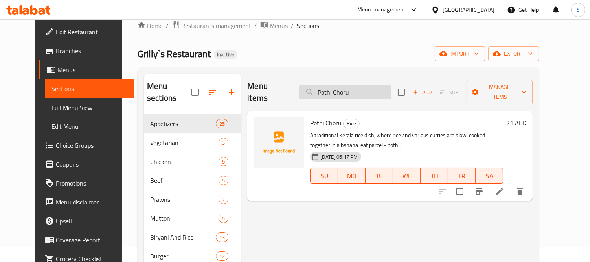
scroll to position [0, 0]
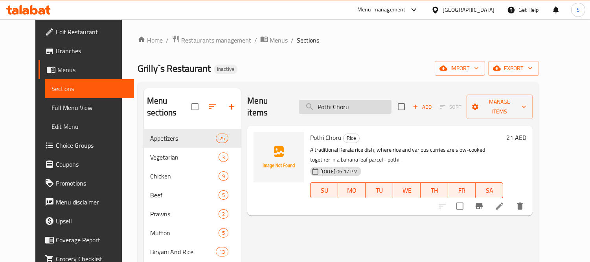
click at [379, 100] on input "Pothi Choru" at bounding box center [345, 107] width 93 height 14
paste input "Lemon Rice"
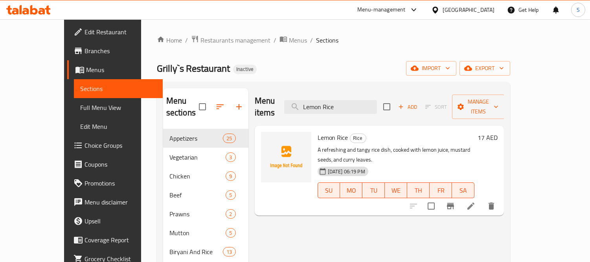
scroll to position [44, 0]
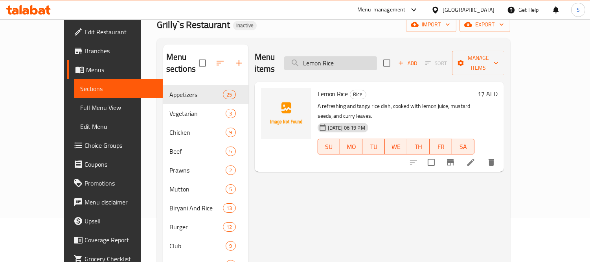
click at [360, 56] on input "Lemon Rice" at bounding box center [330, 63] width 93 height 14
drag, startPoint x: 360, startPoint y: 50, endPoint x: 358, endPoint y: 55, distance: 5.6
click at [360, 56] on input "Lemon Rice" at bounding box center [330, 63] width 93 height 14
paste input "French Fries"
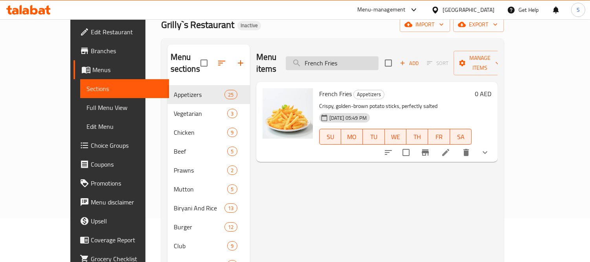
drag, startPoint x: 389, startPoint y: 88, endPoint x: 383, endPoint y: 58, distance: 31.0
click at [389, 87] on div "French Fries Appetizers Crispy, golden-brown potato sticks, perfectly salted 27…" at bounding box center [395, 122] width 159 height 74
click at [379, 56] on input "French Fries" at bounding box center [332, 63] width 93 height 14
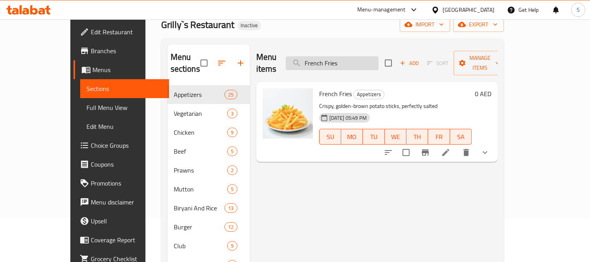
paste input "Dal Fry"
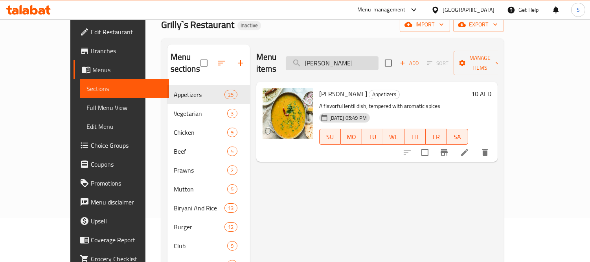
click at [371, 56] on input "Dal Fry" at bounding box center [332, 63] width 93 height 14
paste input "Sweet N Sour Chicken"
click at [371, 56] on input "Dal Fry" at bounding box center [332, 63] width 93 height 14
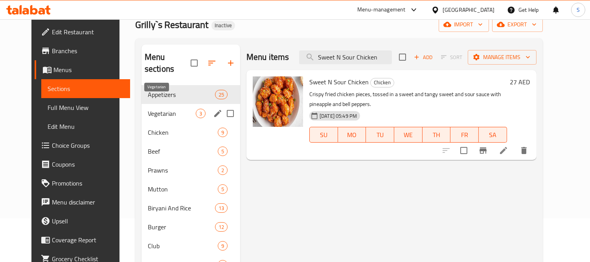
click at [154, 109] on span "Vegetarian" at bounding box center [172, 113] width 48 height 9
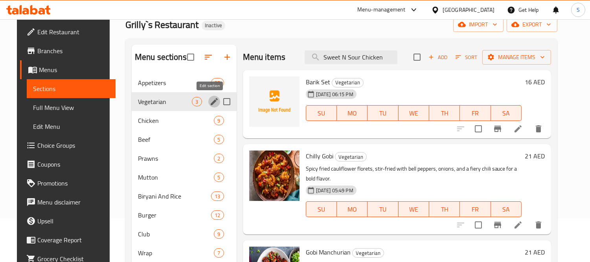
click at [211, 101] on icon "edit" at bounding box center [214, 101] width 7 height 7
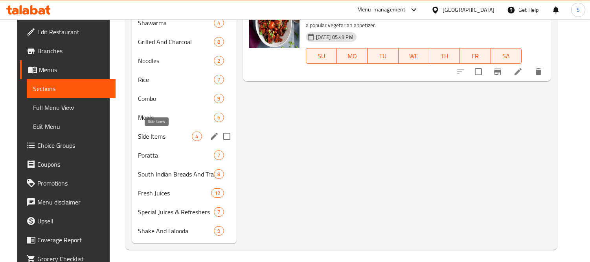
scroll to position [295, 0]
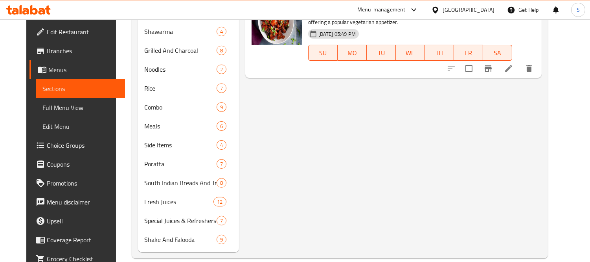
click at [459, 136] on div "Menu items Sweet N Sour Chicken Add Sort Manage items Barik Set Vegetarian 28-0…" at bounding box center [390, 22] width 303 height 459
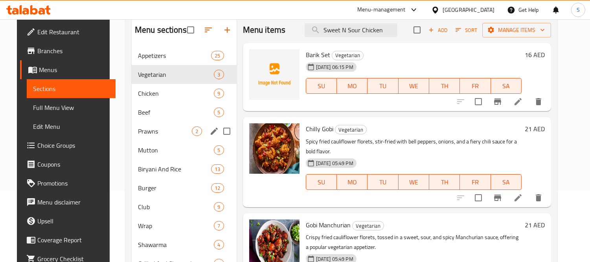
click at [210, 131] on icon "edit" at bounding box center [214, 130] width 9 height 9
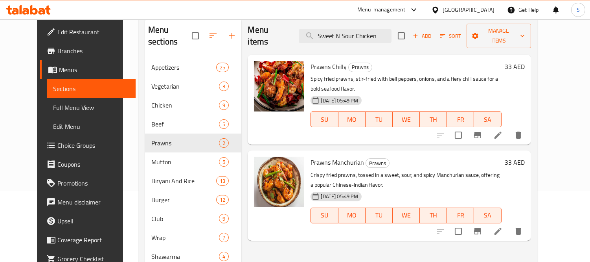
click at [390, 38] on div "Menu items Sweet N Sour Chicken Add Sort Manage items" at bounding box center [389, 35] width 283 height 37
click at [387, 33] on input "Sweet N Sour Chicken" at bounding box center [345, 36] width 93 height 14
paste input "Beef Chilli"
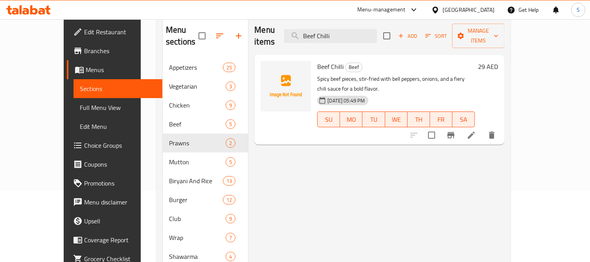
click at [355, 22] on div "Menu items Beef Chilli Add Sort Manage items" at bounding box center [379, 35] width 250 height 37
click at [368, 29] on input "Beef Chilli" at bounding box center [330, 36] width 93 height 14
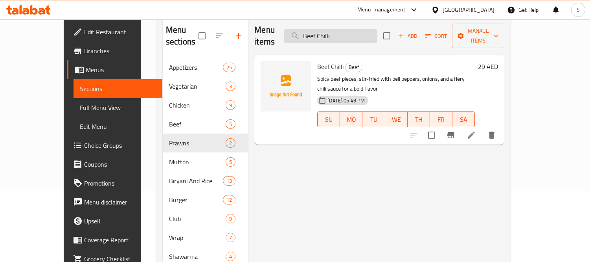
click at [368, 29] on input "Beef Chilli" at bounding box center [330, 36] width 93 height 14
paste input "Chilly Beef"
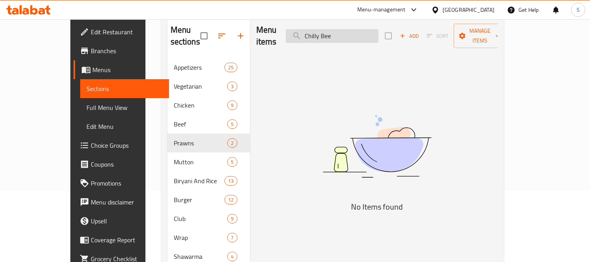
click at [345, 32] on input "Chilly Bee" at bounding box center [332, 36] width 93 height 14
click at [366, 29] on input "Chil Bee" at bounding box center [332, 36] width 93 height 14
click at [361, 32] on input "Chil Bee" at bounding box center [332, 36] width 93 height 14
paste input "Beef Chilli"
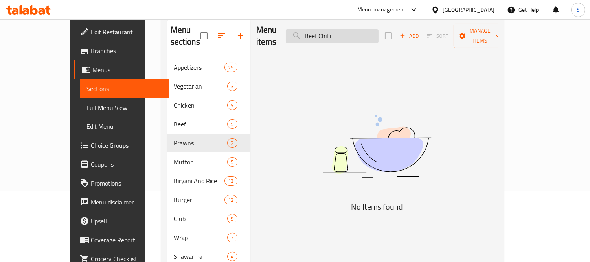
click at [361, 32] on input "Beef Chilli" at bounding box center [332, 36] width 93 height 14
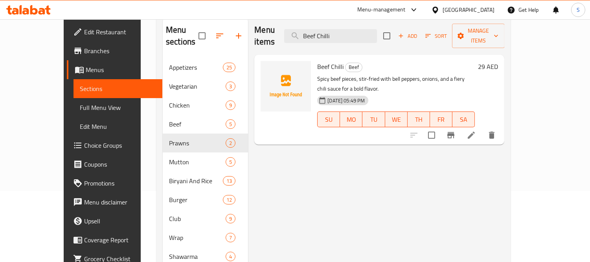
type input "Beef Chilli"
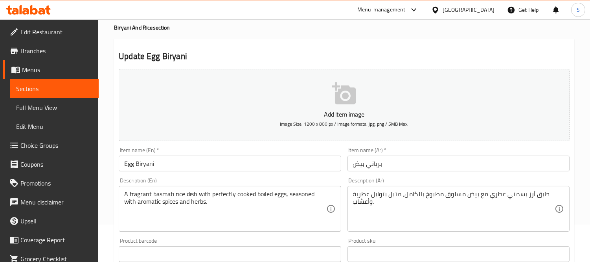
scroll to position [87, 0]
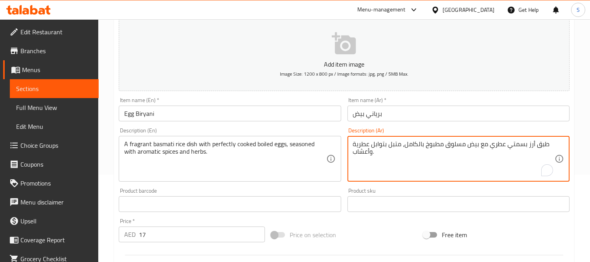
click at [412, 145] on textarea "طبق أرز بسمتي عطري مع بيض مسلوق مطبوخ بالكامل، متبل بتوابل عطرية وأعشاب." at bounding box center [454, 158] width 202 height 37
click at [387, 138] on div "طبق أرز بسمتي عطري مع بيض مسلوق مطبوخ بشكل كثالي، متبل بتوابل عطرية وأعشاب. Des…" at bounding box center [459, 159] width 222 height 46
click at [394, 141] on textarea "طبق أرز بسمتي عطري مع بيض مسلوق مطبوخ بشكل كثالي، متبل بتوابل عطرية وأعشاب." at bounding box center [454, 158] width 202 height 37
type textarea "طبق أرز بسمتي عطري مع بيض مسلوق مطبوخ بشكل مثالي، متبل بتوابل عطرية وأعشاب."
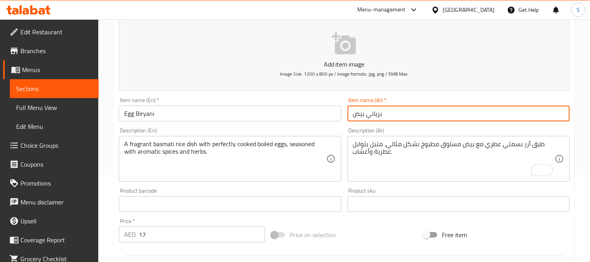
click at [392, 112] on input "برياني بيض" at bounding box center [459, 113] width 222 height 16
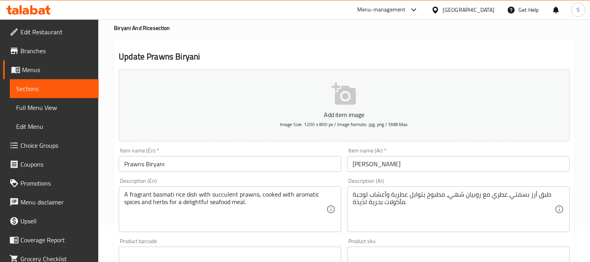
scroll to position [87, 0]
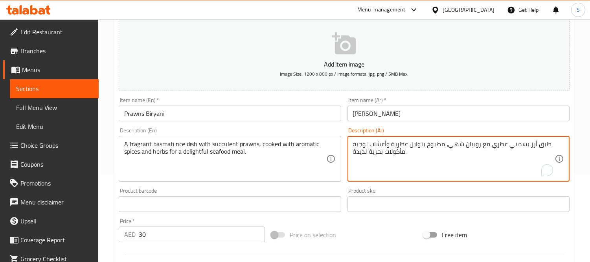
click at [458, 145] on textarea "طبق أرز بسمتي عطري مع روبيان شهي، مطبوخ بتوابل عطرية وأعشاب لوجبة مأكولات بحرية…" at bounding box center [454, 158] width 202 height 37
click at [363, 151] on textarea "طبق أرز بسمتي عطري مع [PERSON_NAME]، مطبوخ بتوابل عطرية وأعشاب لوجبة مأكولات بح…" at bounding box center [454, 158] width 202 height 37
type textarea "طبق أرز بسمتي عطري مع [PERSON_NAME]، مطبوخ بتوابل عطرية وأعشاب لوجبة مأكولات بح…"
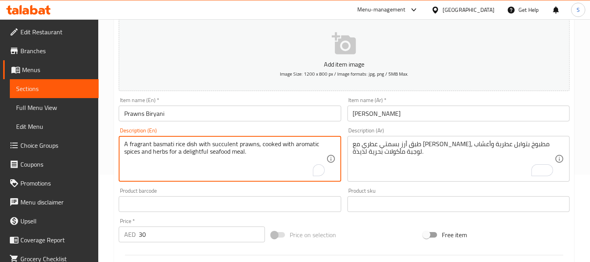
click at [189, 153] on textarea "A fragrant basmati rice dish with succulent prawns, cooked with aromatic spices…" at bounding box center [225, 158] width 202 height 37
type textarea "A fragrant basmati rice dish with succulent prawns, cooked with aromatic spices…"
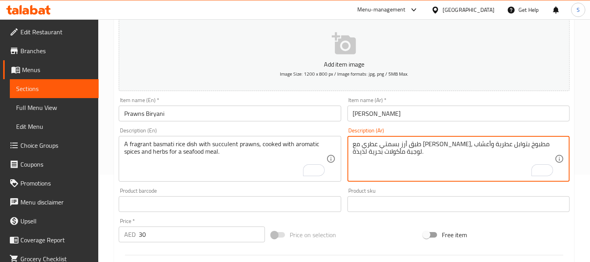
click at [358, 152] on textarea "طبق أرز بسمتي عطري مع [PERSON_NAME]، مطبوخ بتوابل عطرية وأعشاب لوجبة مأكولات بح…" at bounding box center [454, 158] width 202 height 37
type textarea "طبق أرز بسمتي عطري مع روبيان عصاري، مطبوخ بتوابل عطرية وأعشاب لوجبة مأكولات بحر…"
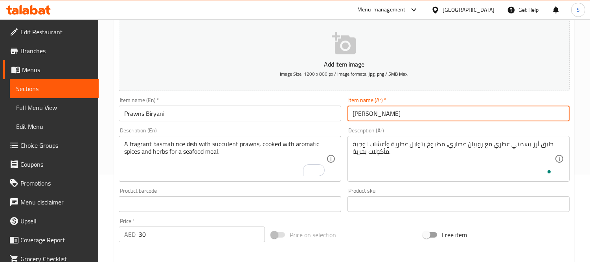
click at [389, 116] on div "Home / Restaurants management / Menus / Sections / item / update Biryani And Ri…" at bounding box center [344, 200] width 460 height 505
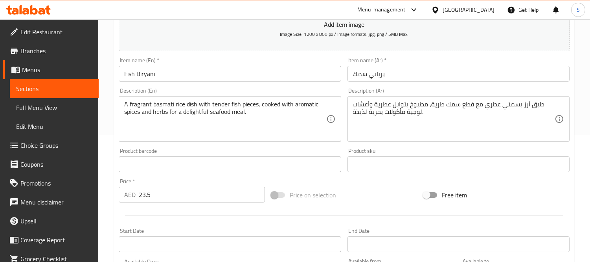
scroll to position [131, 0]
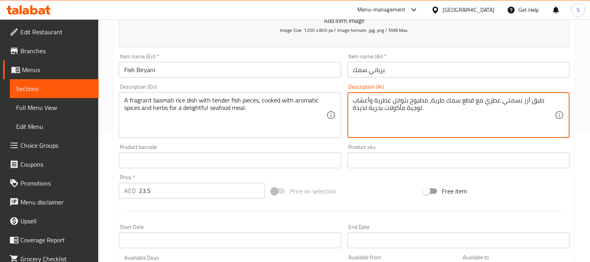
click at [367, 109] on textarea "طبق أرز بسمتي عطري مع قطع سمك طرية، مطبوخ بتوابل عطرية وأعشاب لوجبة مأكولات بحر…" at bounding box center [454, 114] width 202 height 37
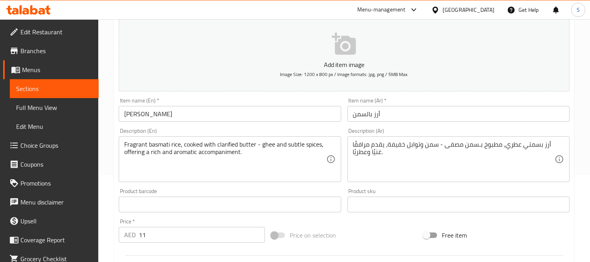
scroll to position [87, 0]
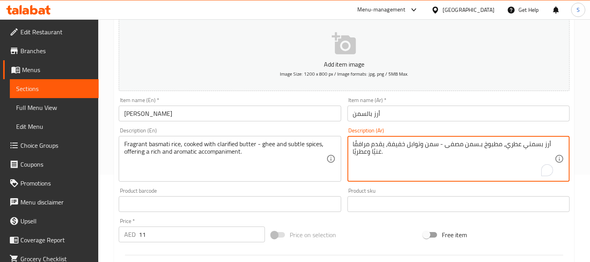
click at [476, 143] on textarea "أرز بسمتي عطري، مطبوخ بـسمن مصفى - سمن وتوابل خفيفة، يقدم مرافقًا غنيًا وعطريًا." at bounding box center [454, 158] width 202 height 37
type textarea "أرز بسمتي عطري، مطبوخ بزمصفى - سمن وتوابل خفيفة، يقدم مرافقًا غنيًا وعطريًا."
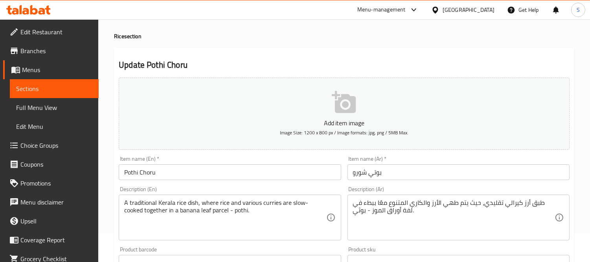
scroll to position [44, 0]
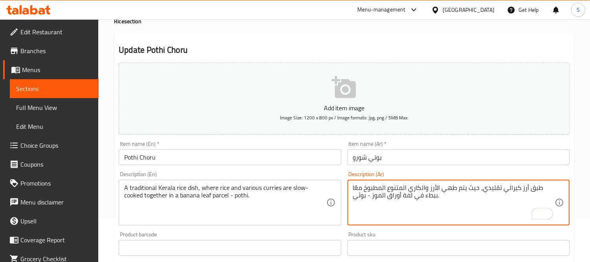
click at [539, 189] on textarea "طبق أرز كيرالي تقليدي، حيث يتم طهي الأرز والكاري المتنوع المطبوخ معًا ببطء في ل…" at bounding box center [454, 202] width 202 height 37
click at [385, 189] on textarea "طبق أرز كيرالي تقليدي، حيث يتم طهي الأرز والكاري المتنوع المطبوخ معًا ببطء في ل…" at bounding box center [454, 202] width 202 height 37
type textarea "طبق أرز كيرالي تقليدي، حيث يتم طهي الأرز والكاري المتنوع معًا ببطء في لفة أوراق…"
click at [473, 186] on textarea "طبق أرز كيرالي تقليدي، حيث يتم طهي الأرز والكاري المتنوع معًا ببطء في لفة أوراق…" at bounding box center [454, 202] width 202 height 37
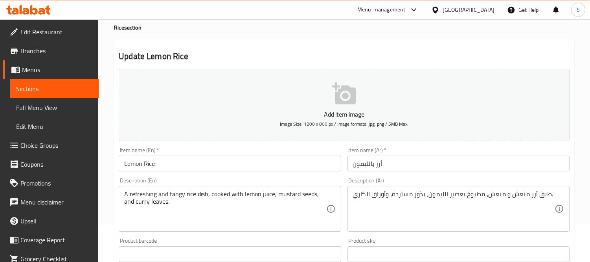
scroll to position [87, 0]
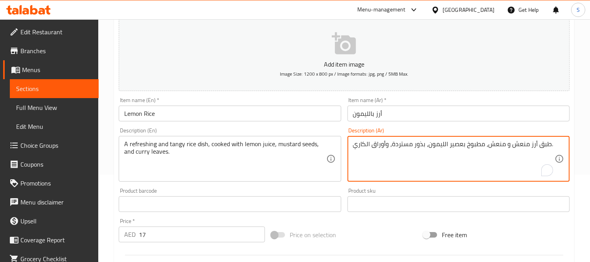
click at [496, 144] on textarea "طبق أرز منعش و منعش، مطبوخ بعصير الليمون، بذور مستردة، وأوراق الكاري." at bounding box center [454, 158] width 202 height 37
click at [474, 142] on textarea "طبق أرز منعش و وتانجي، مطبوخ بعصير الليمون، بذور مستردة، وأوراق الكاري." at bounding box center [454, 158] width 202 height 37
type textarea "طبق أرز منعش و وتانجي، مطبوخ بعصير الليمون، بذور مستردة، وأوراق الكاري."
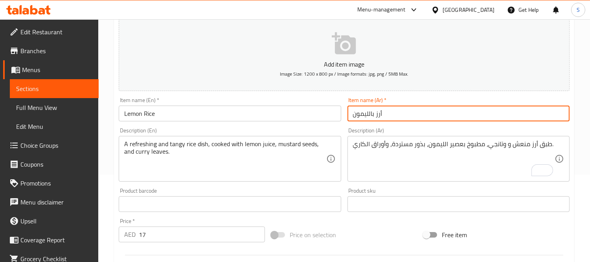
click at [413, 108] on input "أرز بالليمون" at bounding box center [459, 113] width 222 height 16
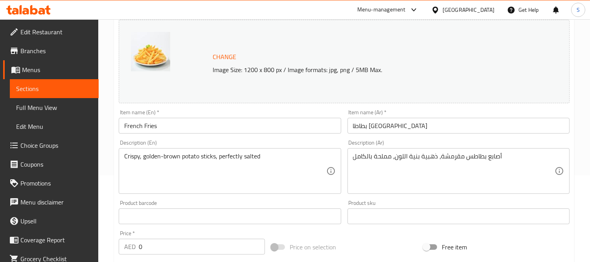
scroll to position [87, 0]
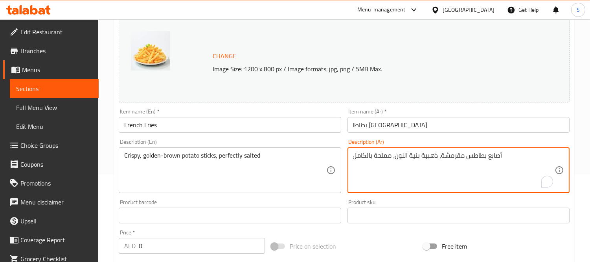
click at [366, 157] on textarea "أصابع بطاطس مقرمشة، ذهبية بنية اللون، مملحة بالكامل" at bounding box center [454, 169] width 202 height 37
type textarea "أصابع بطاطس مقرمشة، ذهبية بنية اللون، مملحة بشكل مثالي"
click at [431, 121] on input "بطاطا [GEOGRAPHIC_DATA]" at bounding box center [459, 125] width 222 height 16
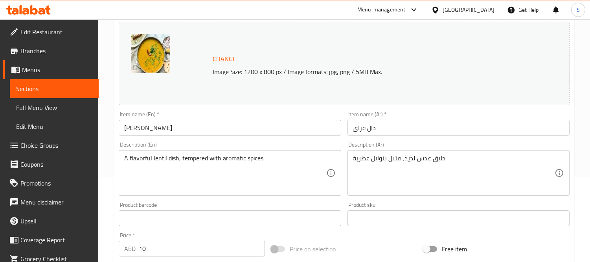
scroll to position [87, 0]
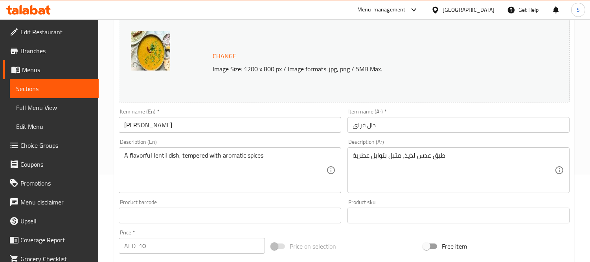
click at [206, 135] on div "Item name (En)   * Dal Fry Item name (En) *" at bounding box center [230, 120] width 228 height 30
click at [197, 149] on div "A flavorful lentil dish, tempered with aromatic spices Description (En)" at bounding box center [230, 170] width 222 height 46
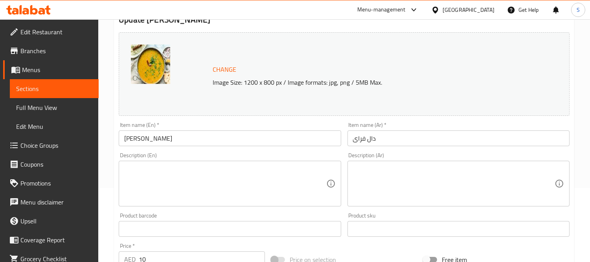
scroll to position [87, 0]
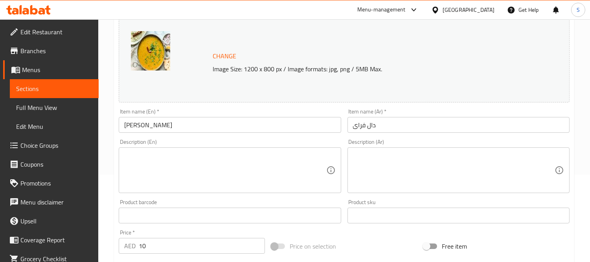
click at [164, 174] on textarea at bounding box center [225, 169] width 202 height 37
paste textarea "Made with perfectly cooked lentils infused with spices, tempered with ghee, and…"
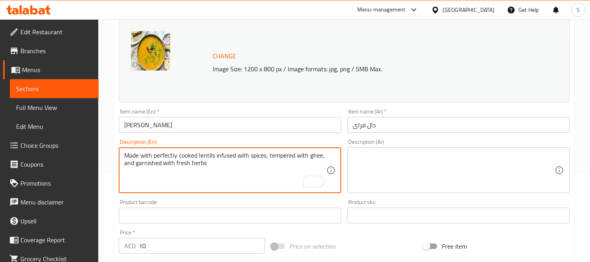
paste textarea "محضرة من عدس مطهو جيداً وممزوج بالبهارات ومزين بالسمن ومزين بالأعشاب الطازجة"
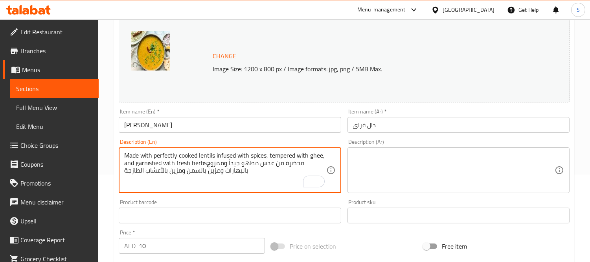
type textarea "Made with perfectly cooked lentils infused with spices, tempered with ghee, and…"
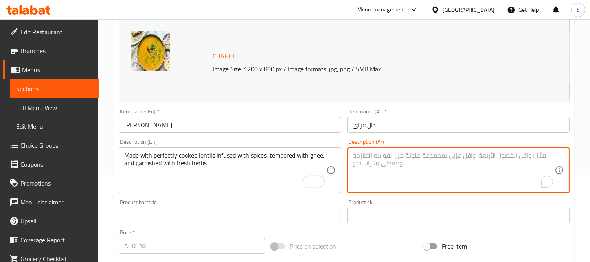
click at [445, 155] on textarea "To enrich screen reader interactions, please activate Accessibility in Grammarl…" at bounding box center [454, 169] width 202 height 37
paste textarea "محضرة من عدس مطهو جيداً وممزوج بالبهارات ومزين بالسمن ومزين بالأعشاب الطازجة"
click at [545, 152] on textarea "محضرة من عدس مطهو جيداً وممزوج بالبهارات ومزين بالسمن ومزين بالأعشاب الطازجة" at bounding box center [454, 169] width 202 height 37
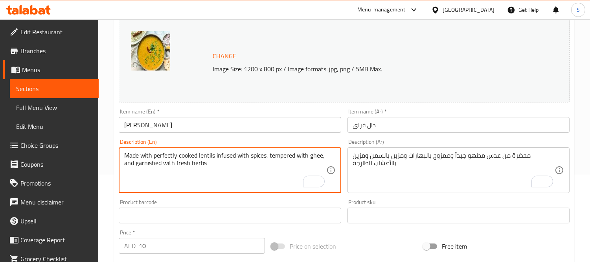
click at [166, 161] on textarea "Made with perfectly cooked lentils infused with spices, tempered with ghee, and…" at bounding box center [225, 169] width 202 height 37
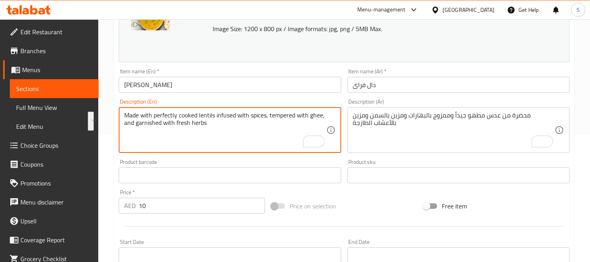
scroll to position [42, 0]
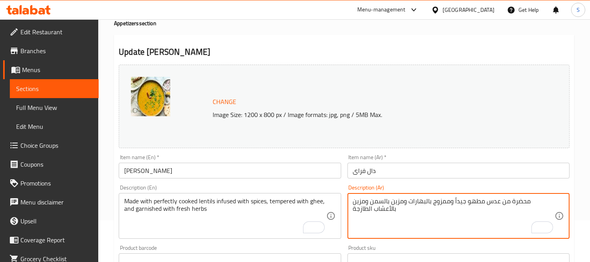
click at [463, 204] on textarea "محضرة من عدس مطهو جيداً وممزوج بالبهارات ومزين بالسمن ومزين بالأعشاب الطازجة" at bounding box center [454, 215] width 202 height 37
paste textarea "نوع من العدس المطبوخ بشكل مثالي والممزوج بالتوابل، والمقلي بالسمن، والمزين بالأ…"
click at [535, 199] on textarea "مصنوع من العدس المطبوخ بشكل مثالي والممزوج بالتوابل، والمقلي بالسمن، والمزين با…" at bounding box center [454, 215] width 202 height 37
click at [387, 201] on textarea "مصنوع من العدس المطبوخ بشكل مثالي مملوءة بالتوابل، والمقلي بالسمن، والمزين بالأ…" at bounding box center [454, 215] width 202 height 37
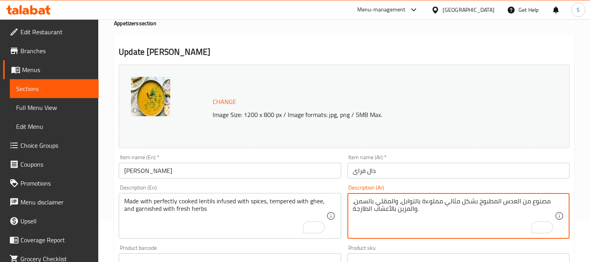
click at [387, 201] on textarea "مصنوع من العدس المطبوخ بشكل مثالي مملوءة بالتوابل، والمقلي بالسمن، والمزين بالأ…" at bounding box center [454, 215] width 202 height 37
type textarea "مصنوع من العدس المطبوخ بشكل مثالي مملوءة بالتوابل، ومخففة بالسمن، والمزين بالأع…"
click at [195, 168] on input "[PERSON_NAME]" at bounding box center [230, 170] width 222 height 16
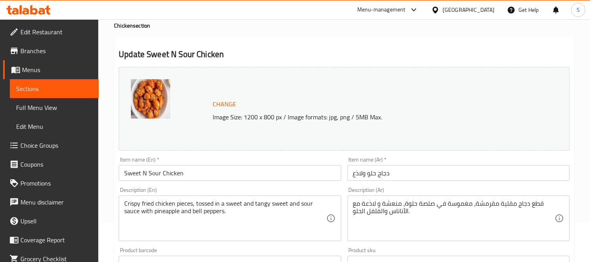
scroll to position [87, 0]
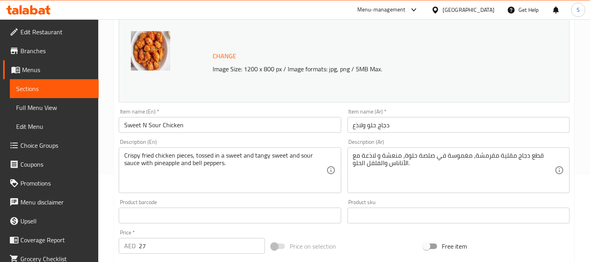
drag, startPoint x: 536, startPoint y: 157, endPoint x: 532, endPoint y: 158, distance: 4.5
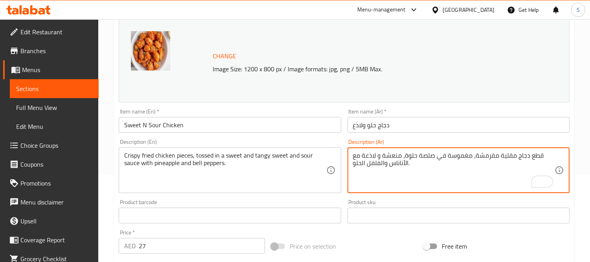
click at [392, 156] on textarea "قطع دجاج مقلية مقرمشة، مغموسة في صلصة حلوة، منعشة و لاذعة مع الأناناس والفلفل ا…" at bounding box center [454, 169] width 202 height 37
click at [362, 149] on div "قطع دجاج مقلية مقرمشة، مغموسة في صلصة حلوة، منعشة وحلوة و لاذعة مع الأناناس وال…" at bounding box center [459, 170] width 222 height 46
click at [364, 155] on textarea "قطع دجاج مقلية مقرمشة، مغموسة في صلصة حلوة، منعشة وحلوة و لاذعة مع الأناناس وال…" at bounding box center [454, 169] width 202 height 37
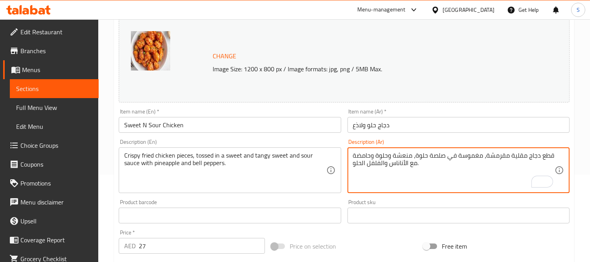
type textarea "قطع دجاج مقلية مقرمشة، مغموسة في صلصة حلوة، منعشة وحلوة وحامضة مع الأناناس والف…"
click at [391, 127] on input "دجاج حلو ولاذع" at bounding box center [459, 125] width 222 height 16
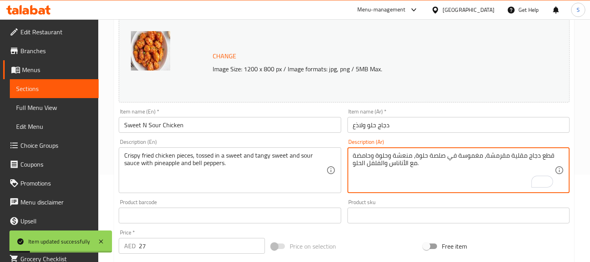
click at [359, 157] on textarea "قطع دجاج مقلية مقرمشة، مغموسة في صلصة حلوة، منعشة وحلوة وحامضة مع الأناناس والف…" at bounding box center [454, 169] width 202 height 37
click at [359, 127] on input "دجاج حلو ولاذع" at bounding box center [459, 125] width 222 height 16
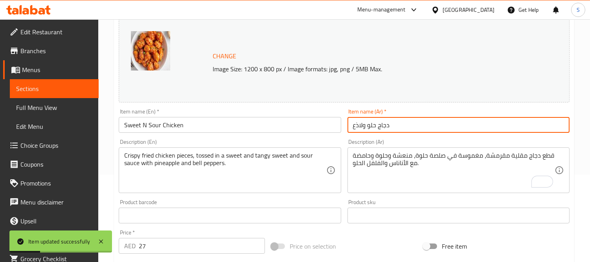
click at [359, 127] on input "دجاج حلو ولاذع" at bounding box center [459, 125] width 222 height 16
paste input "حامضة"
type input "دجاج حلو وحامض"
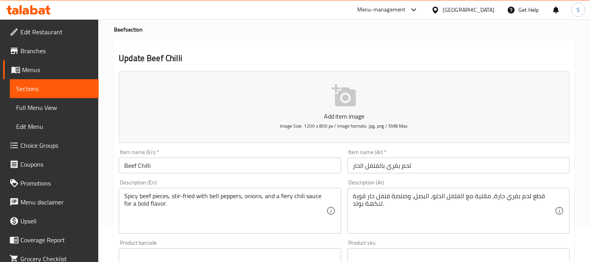
scroll to position [131, 0]
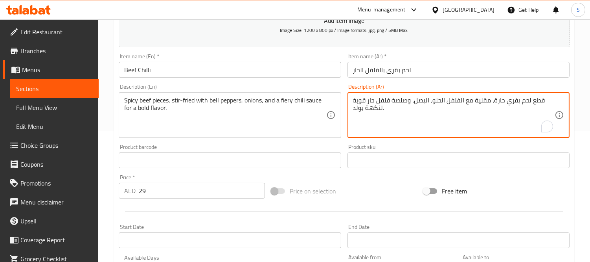
click at [365, 100] on textarea "قطع لحم بقري حارة، مقلية مع الفلفل الحلو، البصل، وصلصة فلفل حار قوية لنكهة بولد." at bounding box center [454, 114] width 202 height 37
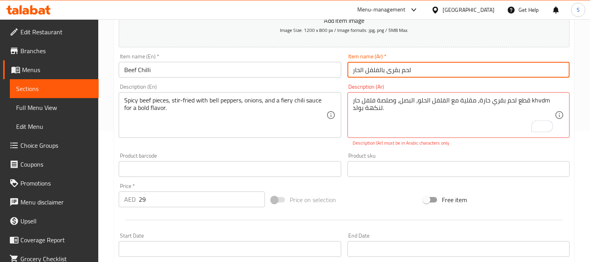
click at [385, 72] on input "لحم بقرى بالفلفل الحار" at bounding box center [459, 70] width 222 height 16
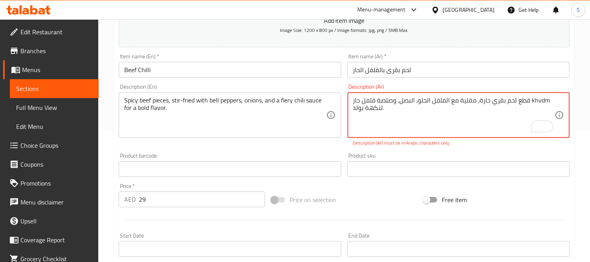
click at [539, 101] on textarea "قطع لحم بقري حارة، مقلية مع الفلفل الحلو، البصل، وصلصة فلفل حار khvdm لنكهة بول…" at bounding box center [454, 114] width 202 height 37
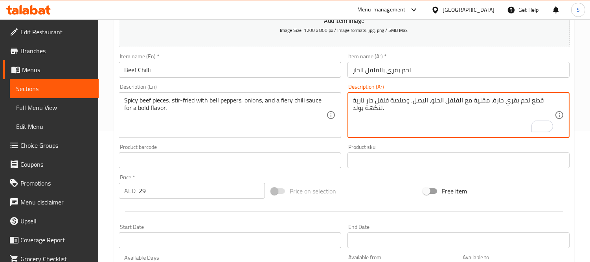
type textarea "قطع لحم بقري حارة، مقلية مع الفلفل الحلو، البصل، وصلصة فلفل حار نارية لنكهة بول…"
click at [398, 76] on input "لحم بقرى بالفلفل الحار" at bounding box center [459, 70] width 222 height 16
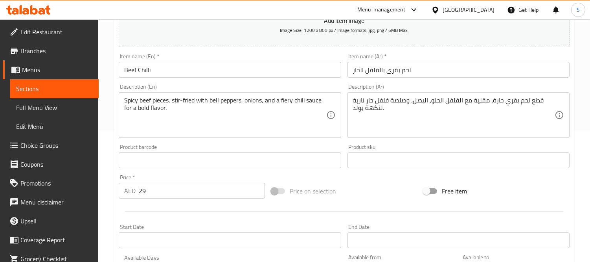
scroll to position [87, 0]
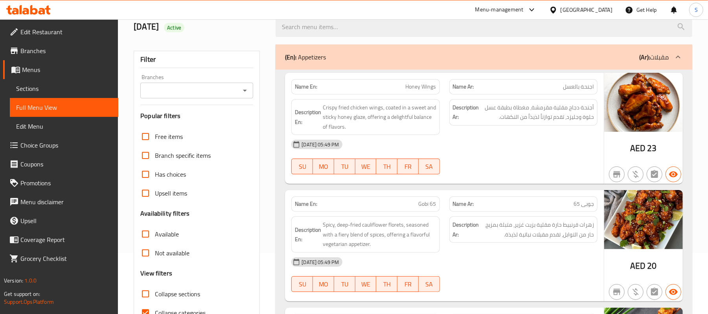
scroll to position [157, 0]
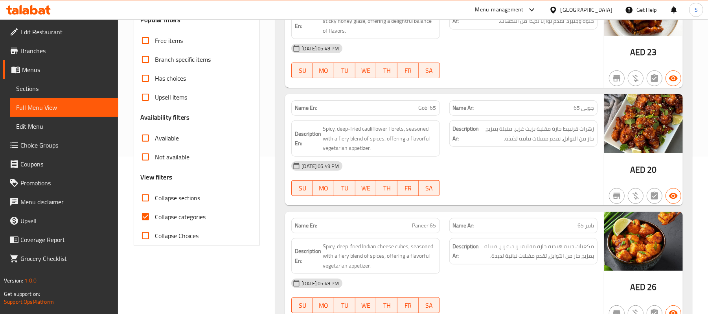
click at [409, 98] on div "Name En: Gobi 65" at bounding box center [366, 108] width 158 height 25
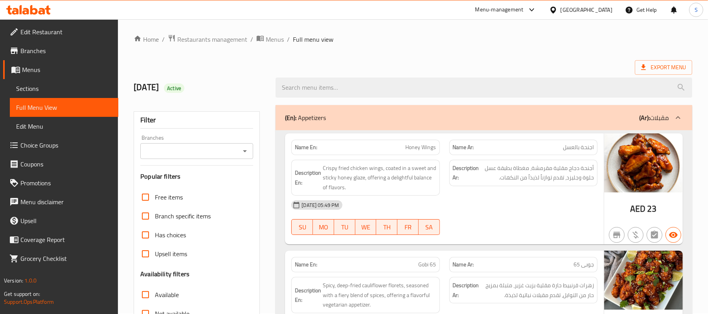
scroll to position [0, 0]
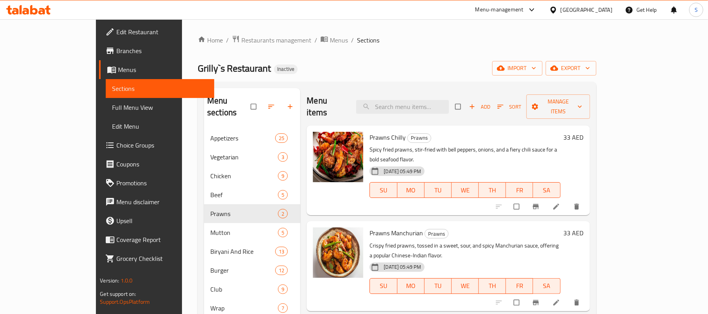
click at [597, 78] on div "Home / Restaurants management / Menus / Sections Grilly`s Restaurant Inactive i…" at bounding box center [397, 294] width 399 height 518
click at [597, 62] on button "export" at bounding box center [571, 68] width 51 height 15
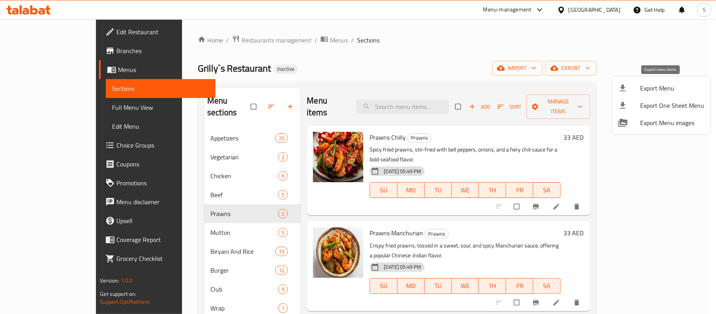
click at [649, 88] on span "Export Menu" at bounding box center [672, 87] width 64 height 9
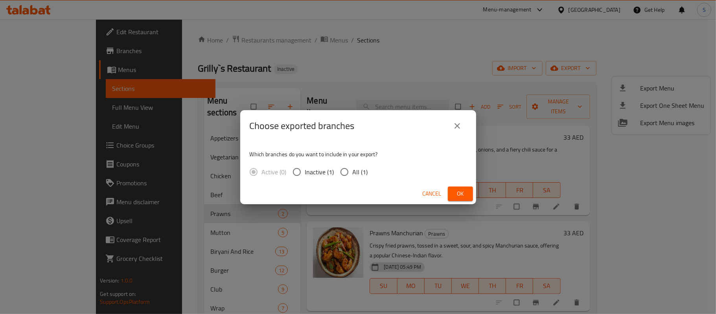
click at [341, 169] on input "All (1)" at bounding box center [344, 172] width 17 height 17
radio input "true"
click at [455, 187] on button "Ok" at bounding box center [460, 193] width 25 height 15
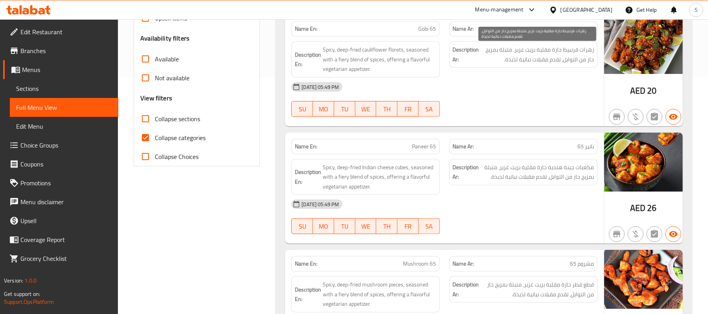
scroll to position [262, 0]
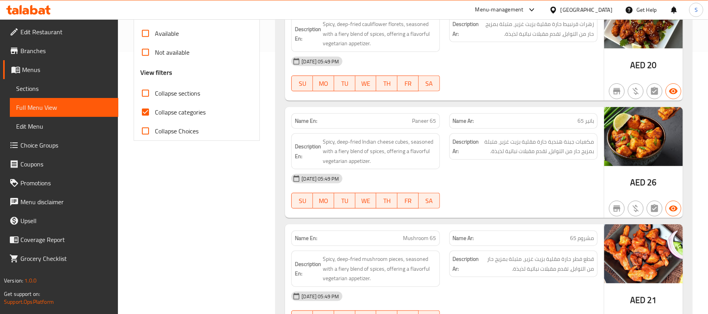
click at [189, 114] on span "Collapse categories" at bounding box center [180, 111] width 51 height 9
click at [155, 114] on input "Collapse categories" at bounding box center [145, 112] width 19 height 19
checkbox input "false"
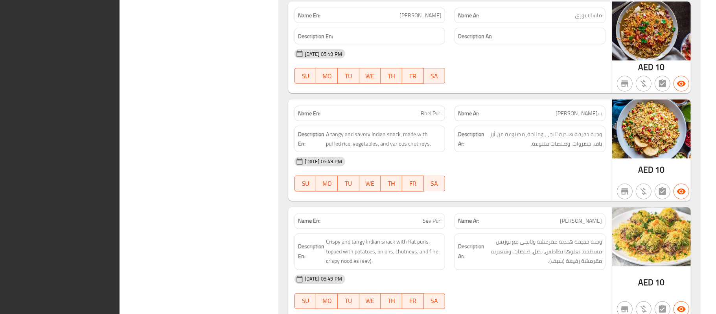
scroll to position [1172, 0]
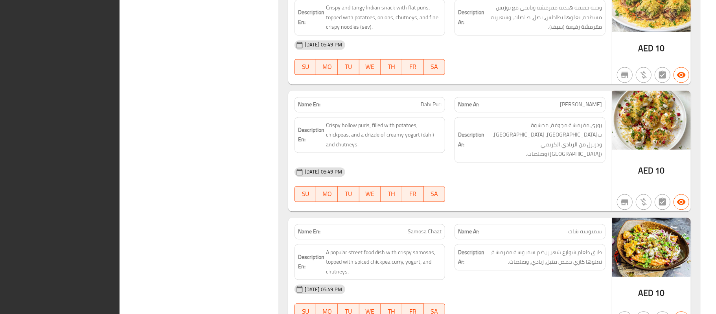
click at [336, 207] on div "Name En: Dahi Puri Name Ar: داهي بوري Description En: Crispy hollow puris, fill…" at bounding box center [450, 150] width 324 height 121
